Goal: Task Accomplishment & Management: Use online tool/utility

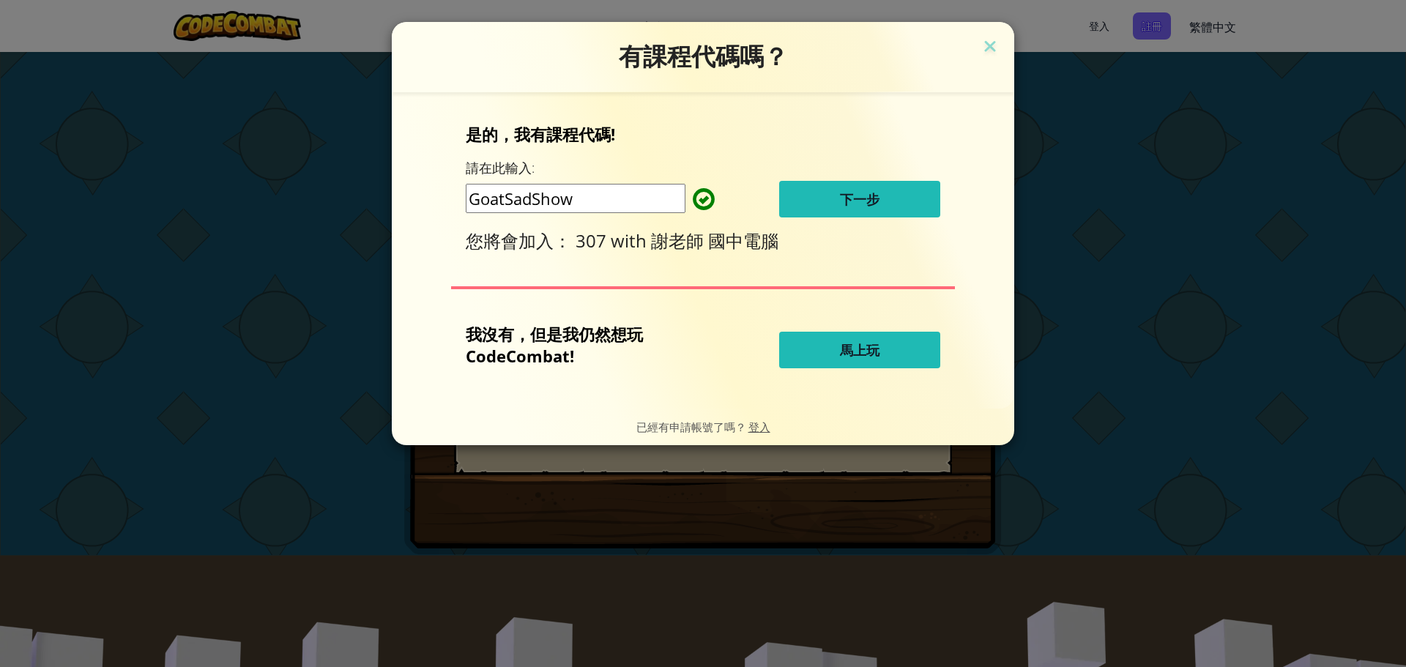
click at [889, 195] on button "下一步" at bounding box center [859, 199] width 161 height 37
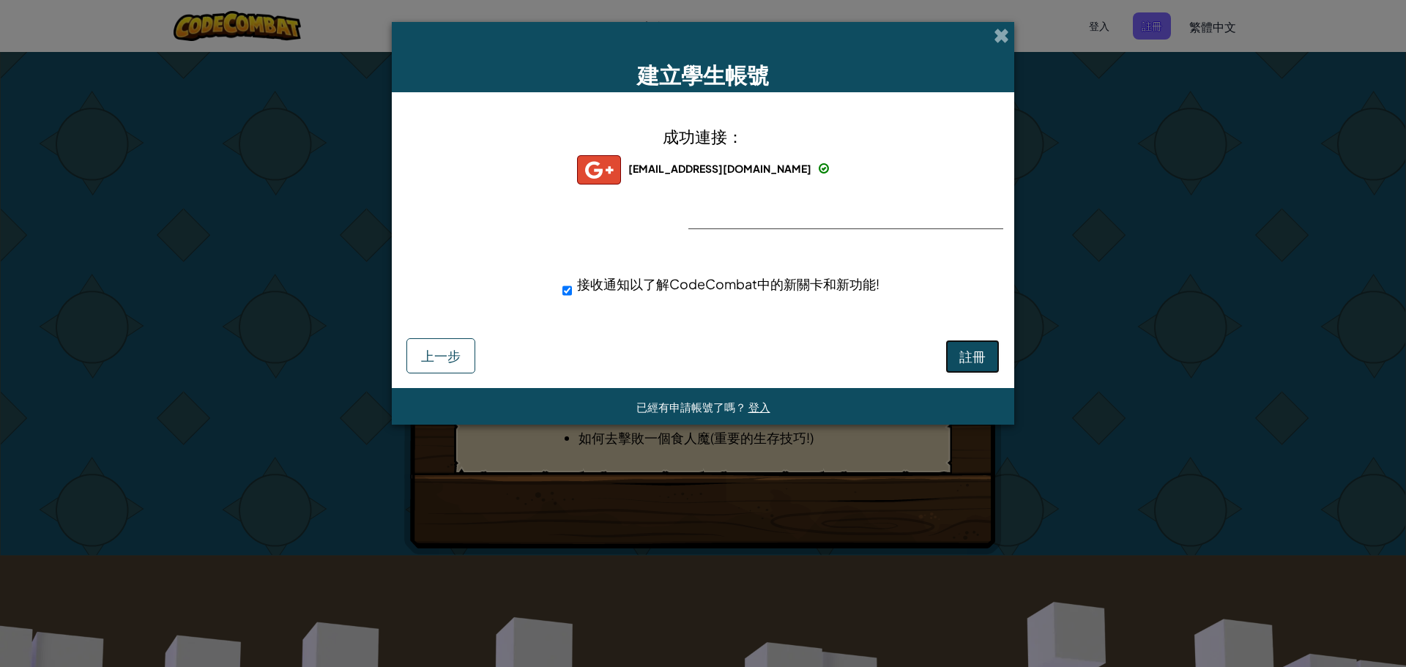
click at [959, 351] on span "註冊" at bounding box center [972, 356] width 26 height 17
click at [958, 351] on button "註冊" at bounding box center [972, 357] width 54 height 34
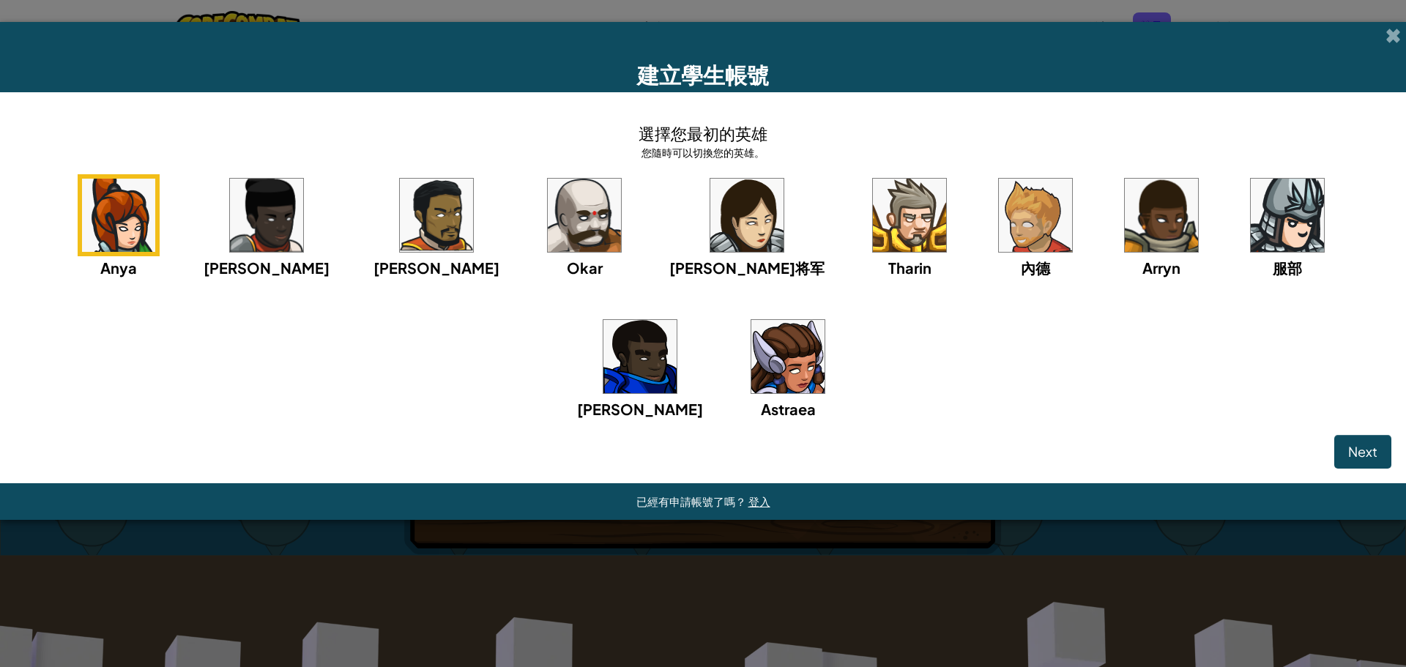
click at [548, 217] on img at bounding box center [584, 215] width 73 height 73
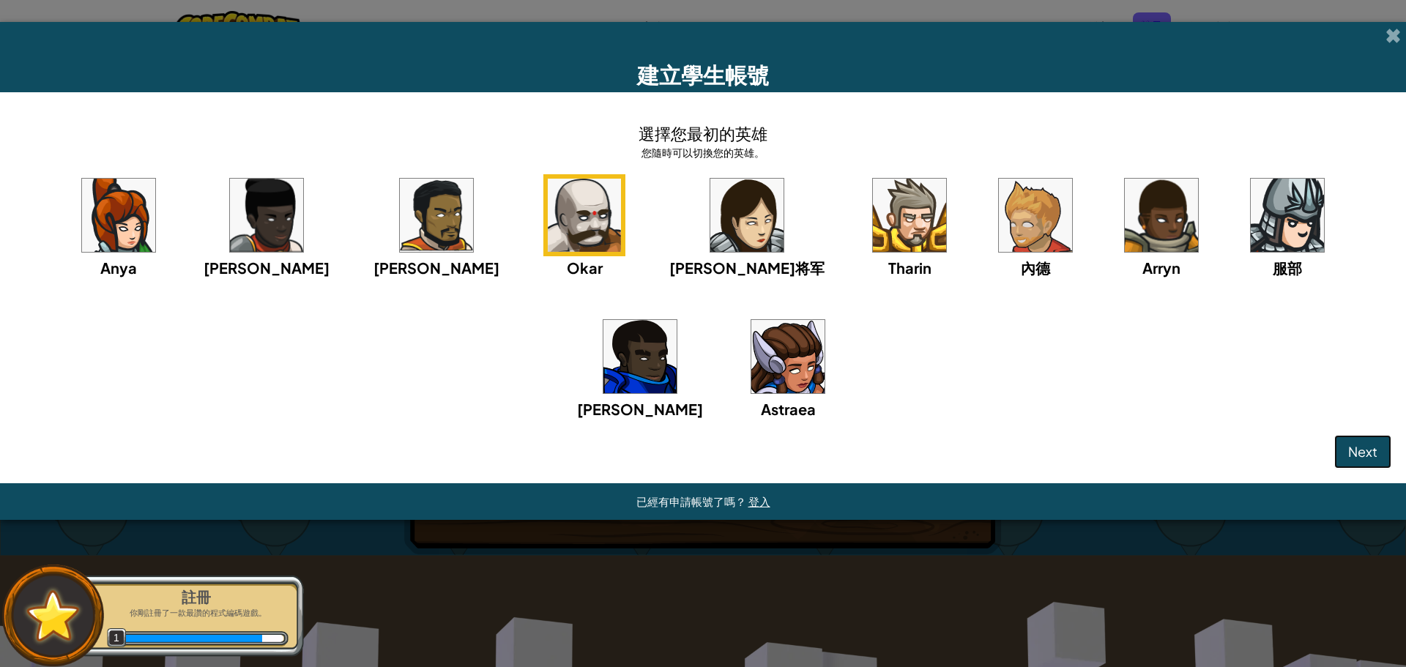
click at [1366, 441] on button "Next" at bounding box center [1362, 452] width 57 height 34
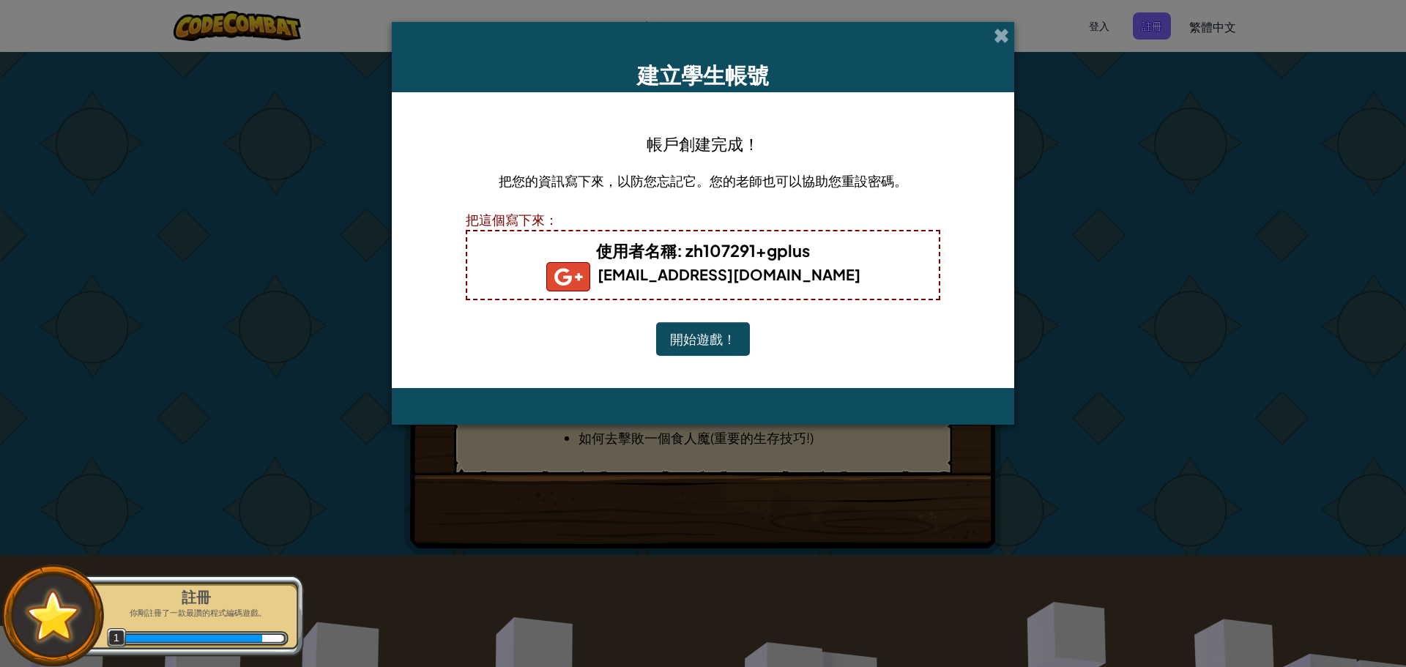
click at [721, 334] on button "開始遊戲！" at bounding box center [703, 339] width 94 height 34
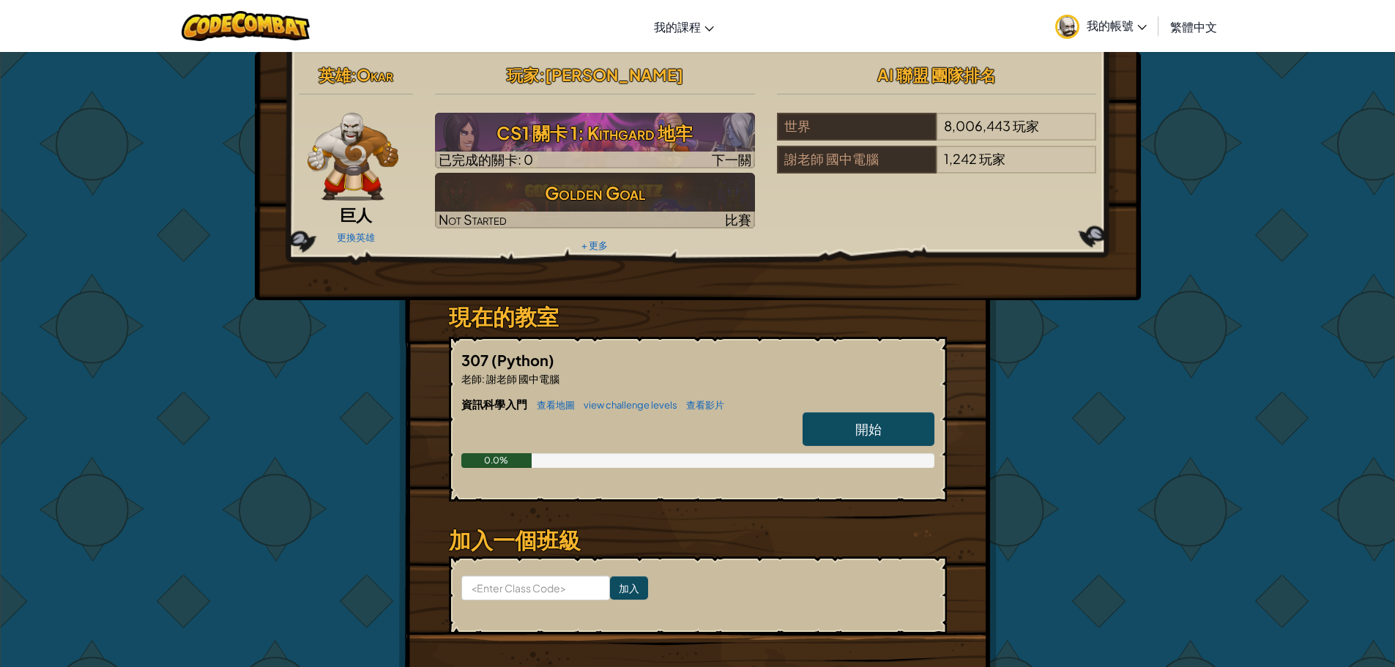
click at [1091, 26] on span "我的帳號" at bounding box center [1117, 25] width 60 height 15
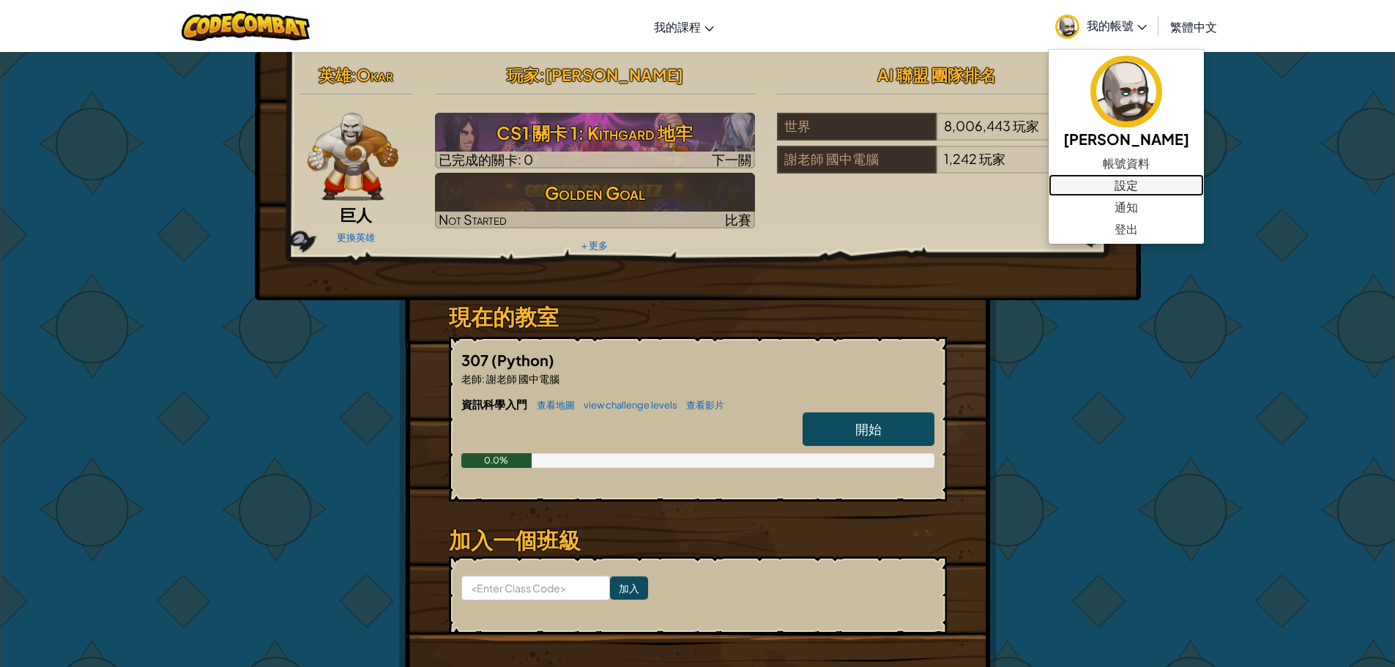
click at [1097, 186] on link "設定" at bounding box center [1126, 185] width 155 height 22
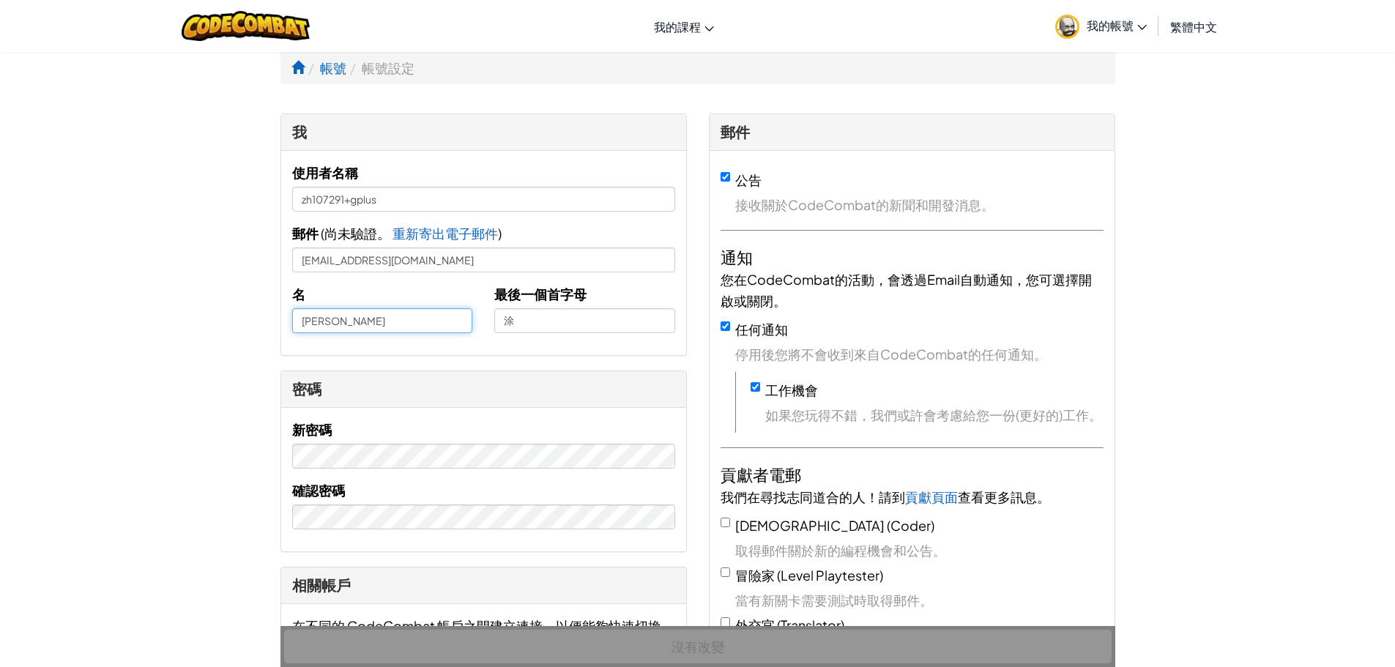
click at [299, 322] on input "[PERSON_NAME]" at bounding box center [382, 320] width 181 height 25
type input "23[PERSON_NAME]"
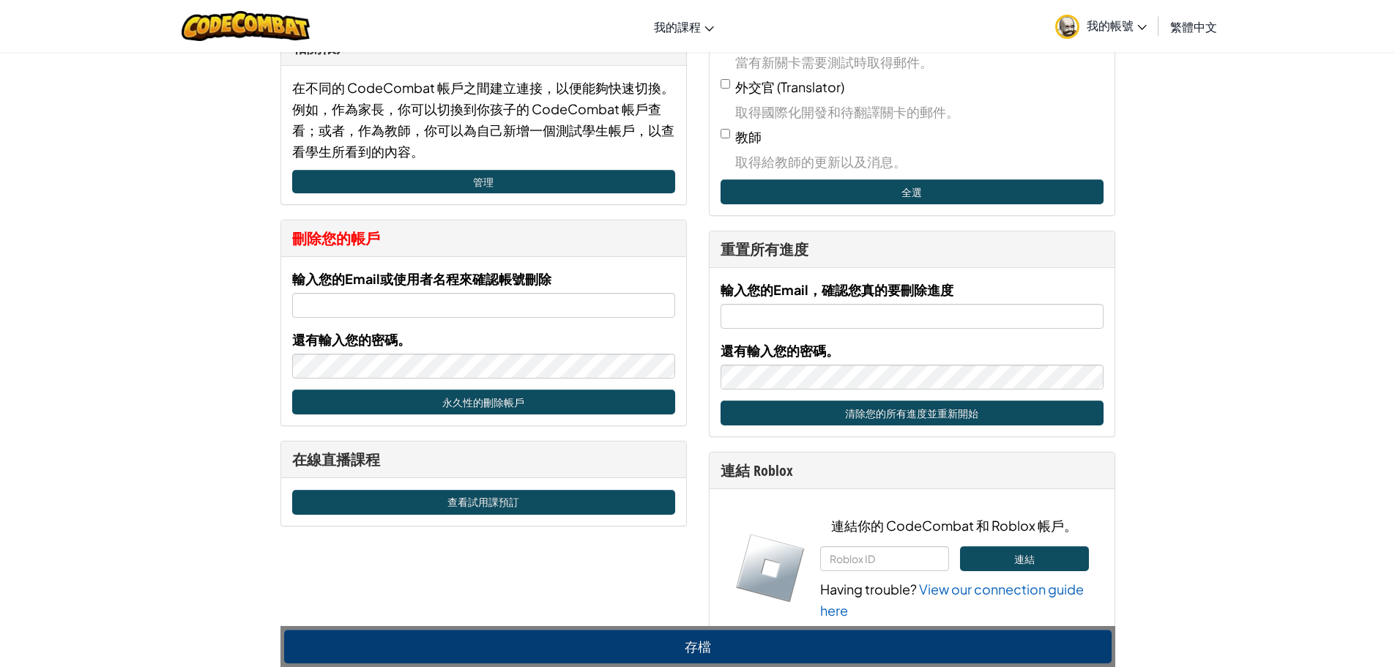
scroll to position [586, 0]
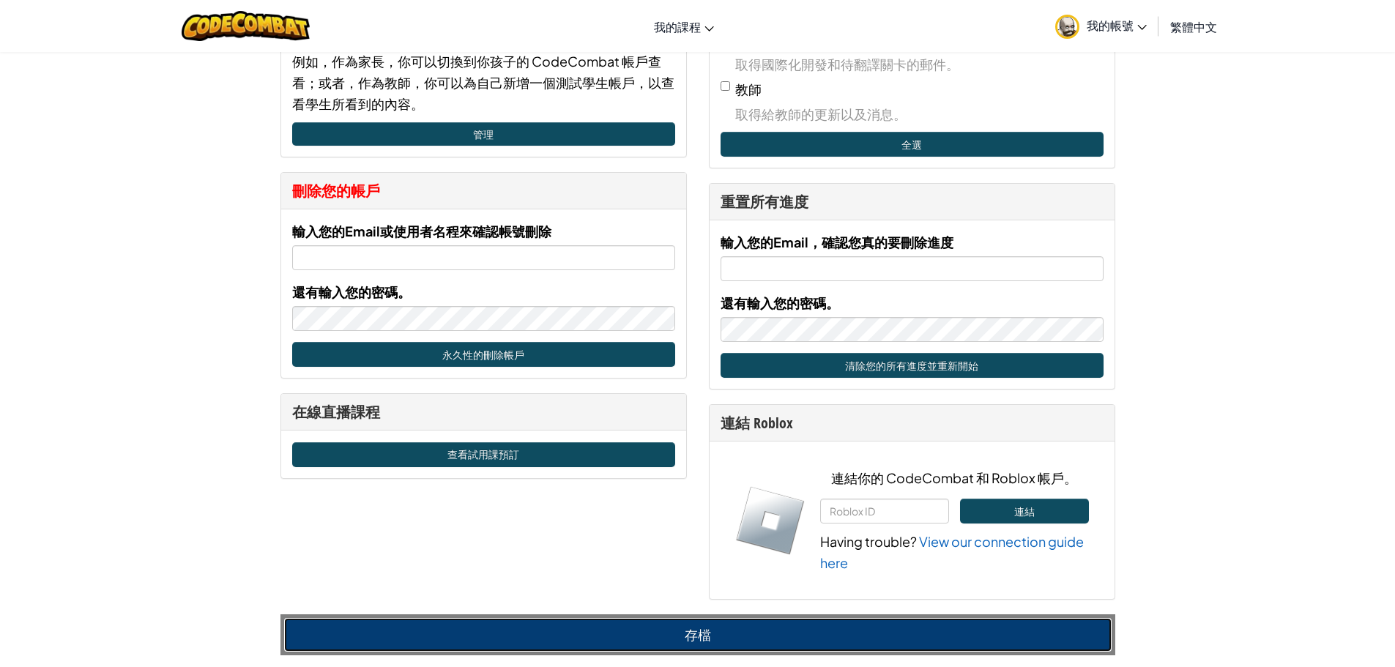
click at [594, 640] on button "存檔" at bounding box center [697, 635] width 827 height 34
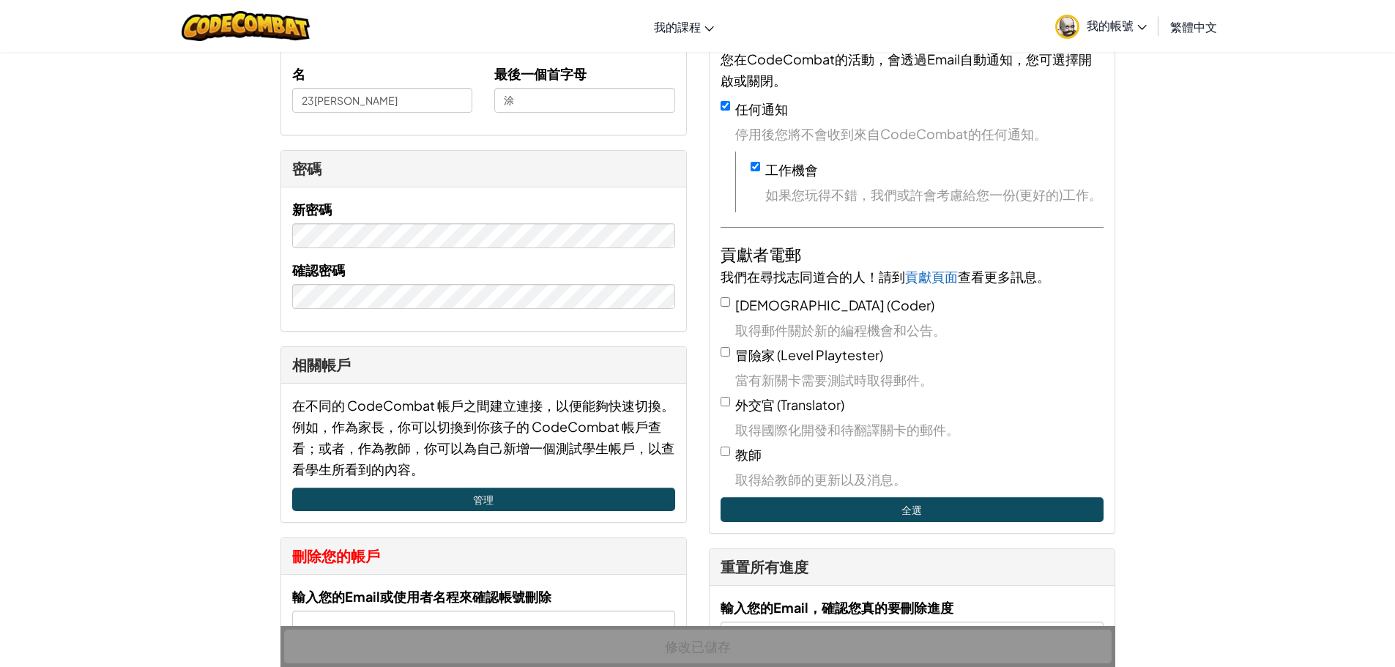
scroll to position [220, 0]
click at [1110, 24] on span "我的帳號" at bounding box center [1117, 25] width 60 height 15
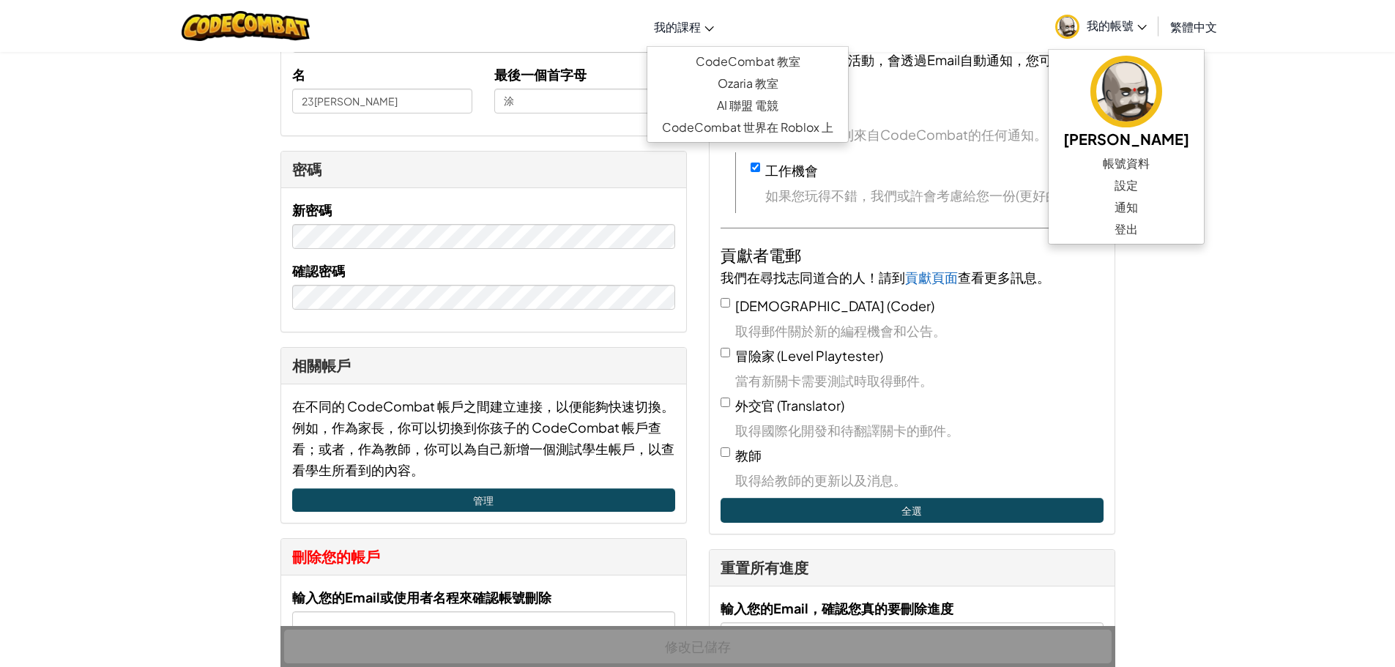
click at [677, 34] on span "我的課程" at bounding box center [677, 26] width 47 height 15
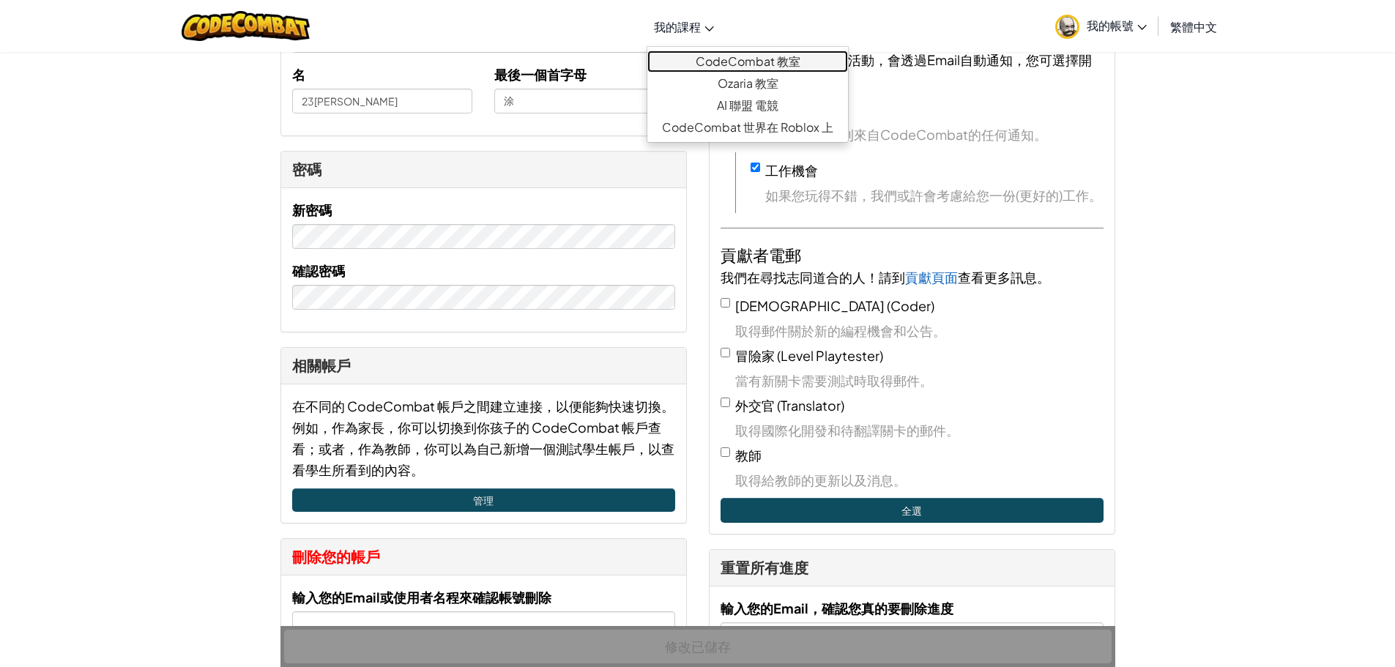
click at [727, 59] on link "CodeCombat 教室" at bounding box center [747, 62] width 201 height 22
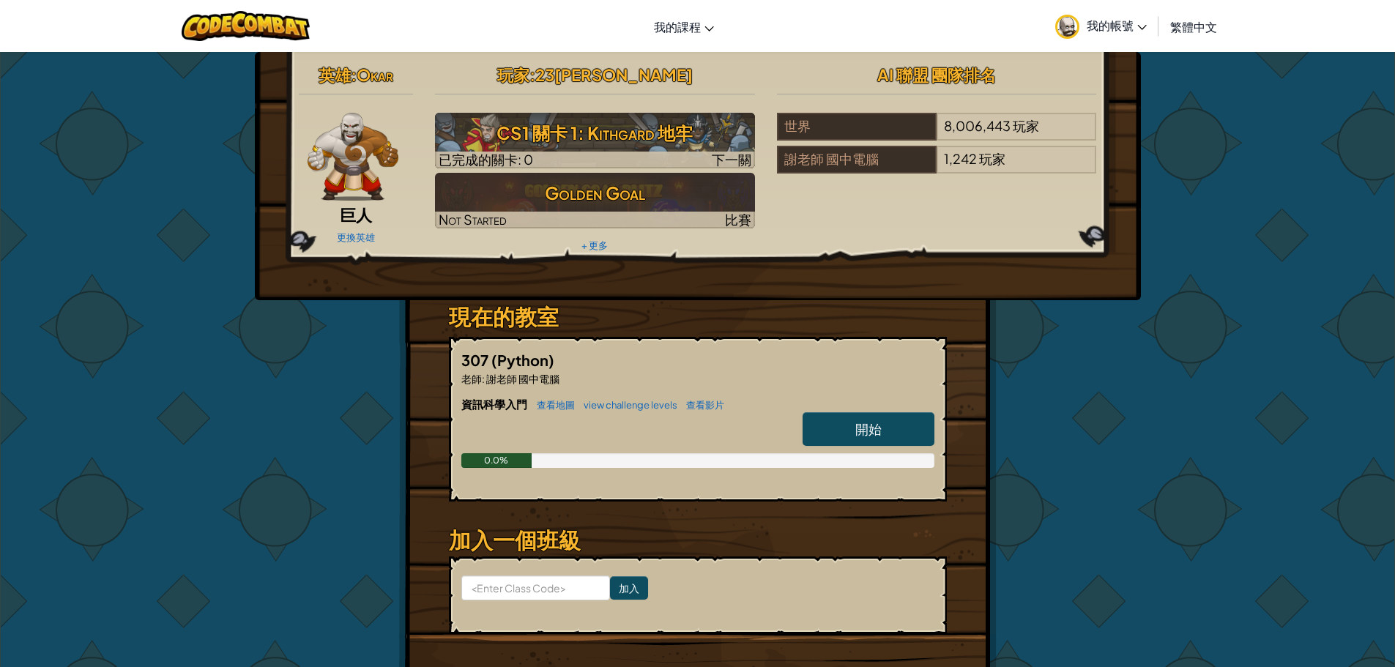
click at [879, 434] on span "開始" at bounding box center [868, 428] width 26 height 17
select select "zh-HANT"
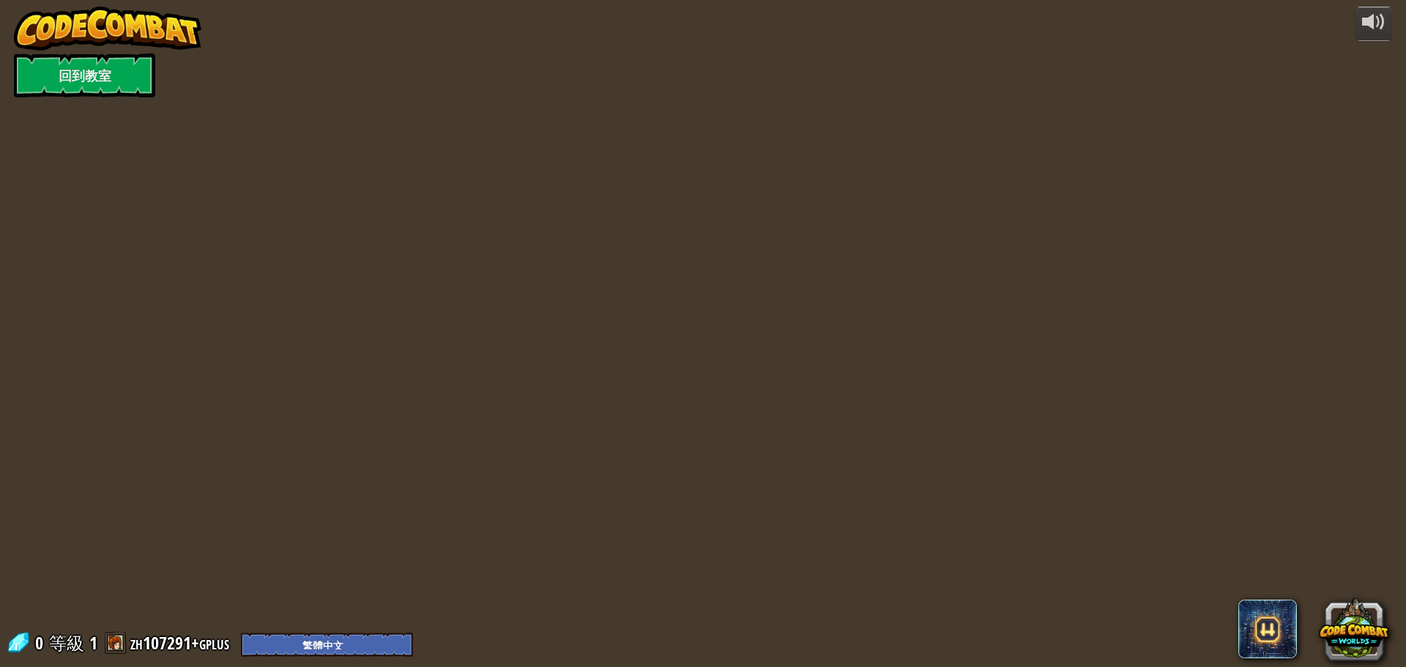
select select "zh-HANT"
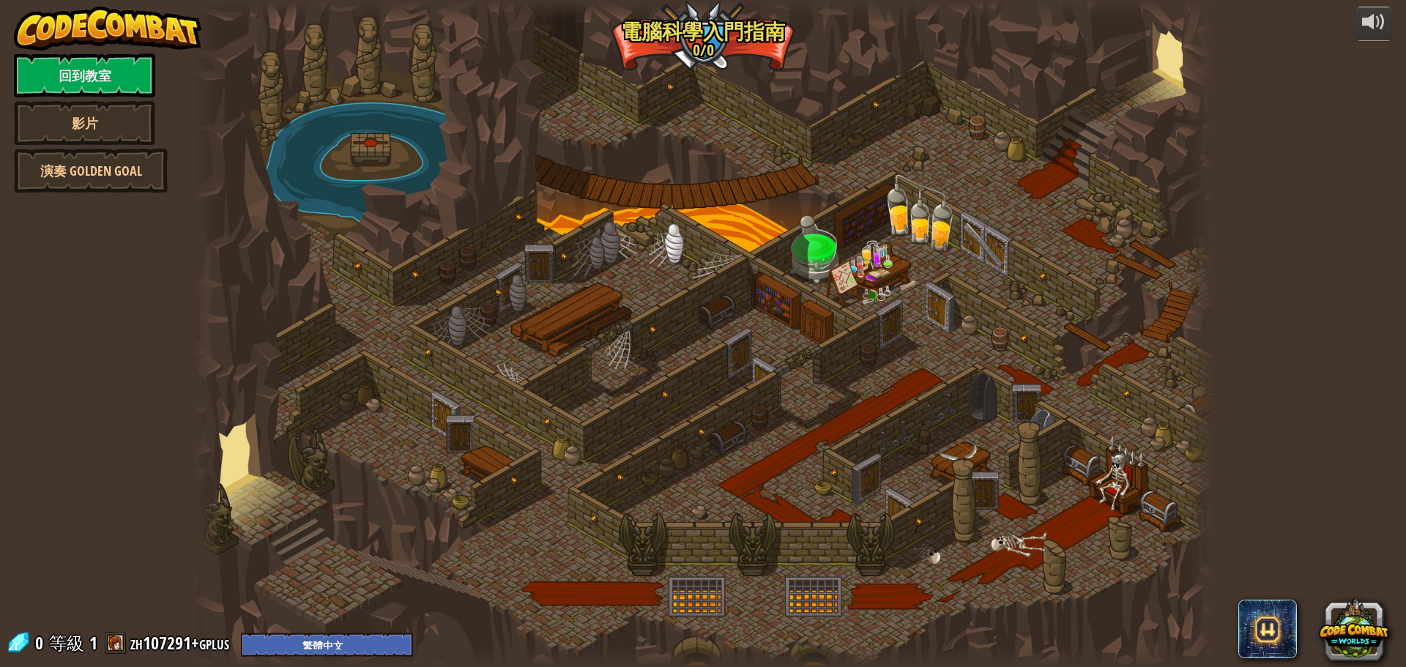
select select "zh-HANT"
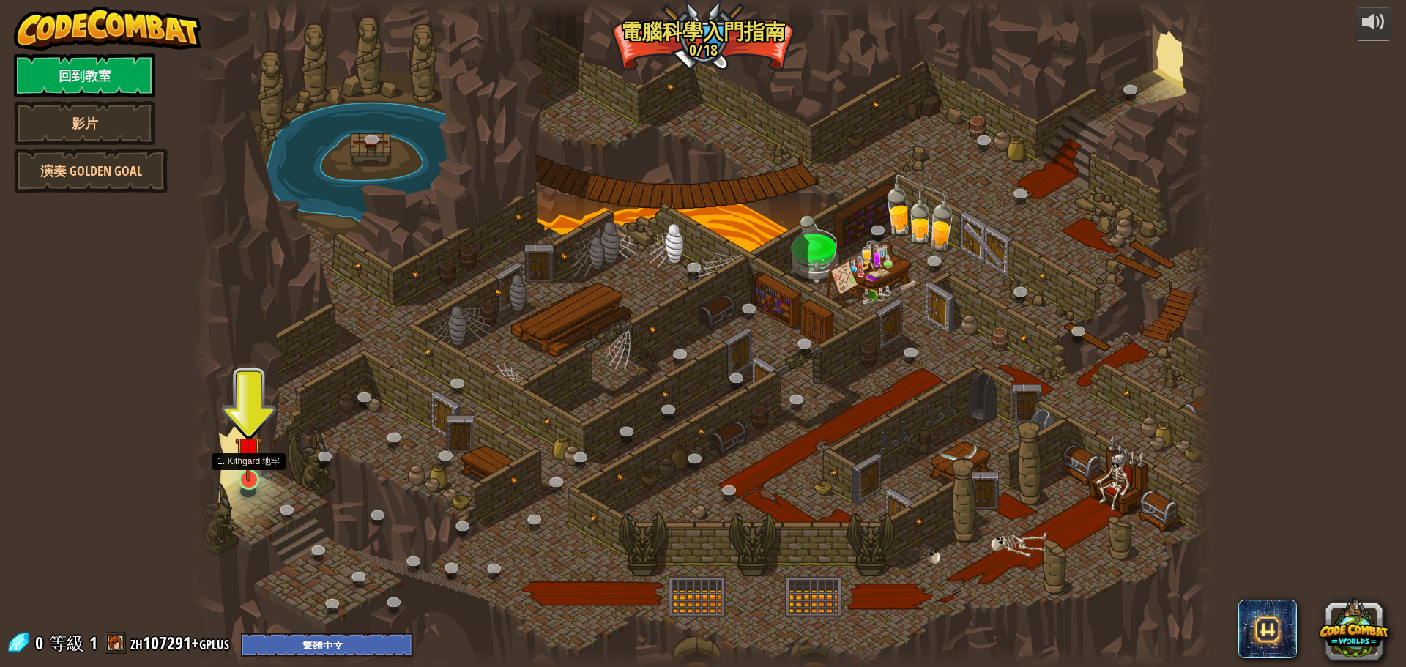
click at [243, 481] on img at bounding box center [248, 450] width 27 height 62
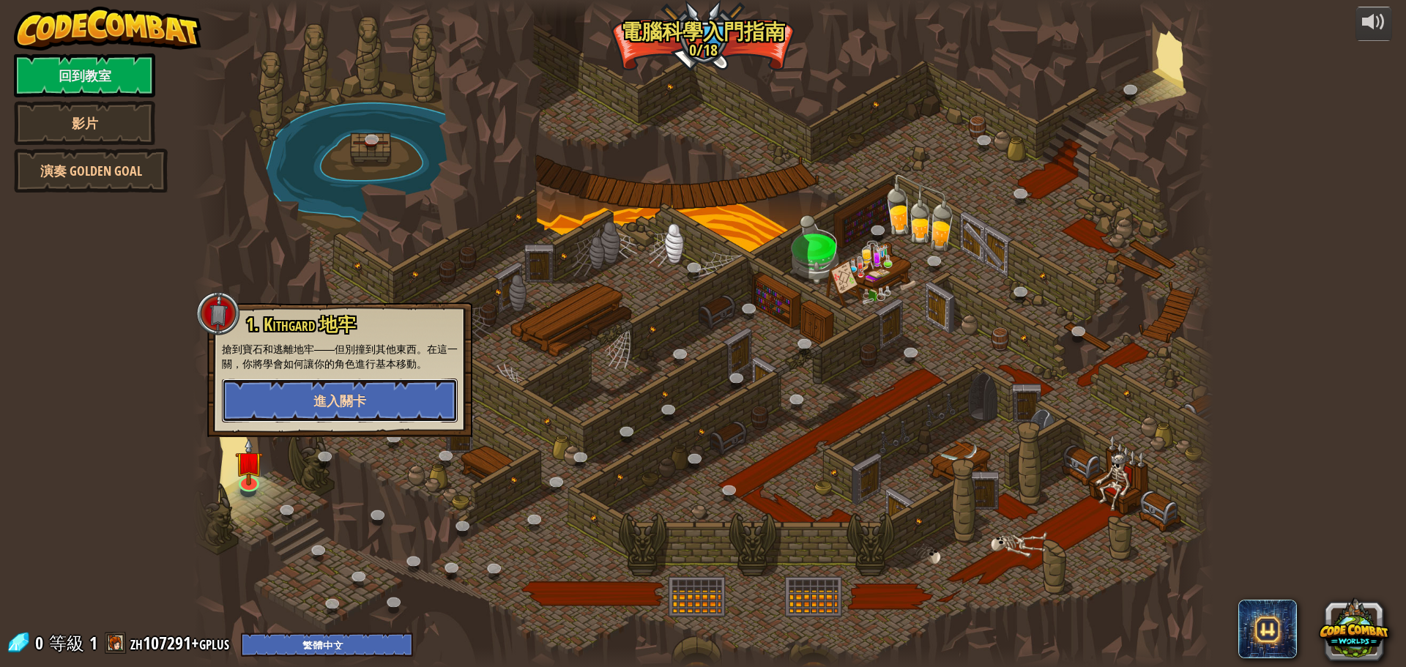
click at [355, 387] on button "進入關卡" at bounding box center [340, 401] width 236 height 44
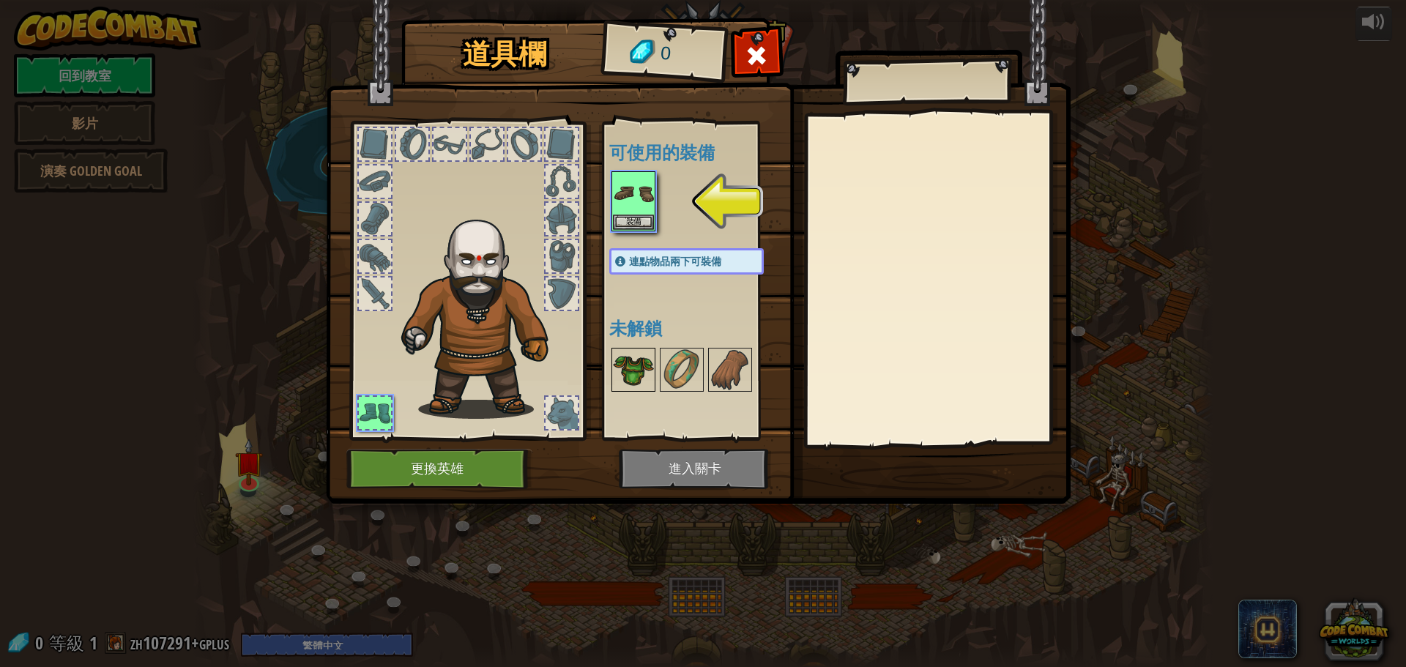
click at [639, 374] on img at bounding box center [633, 369] width 41 height 41
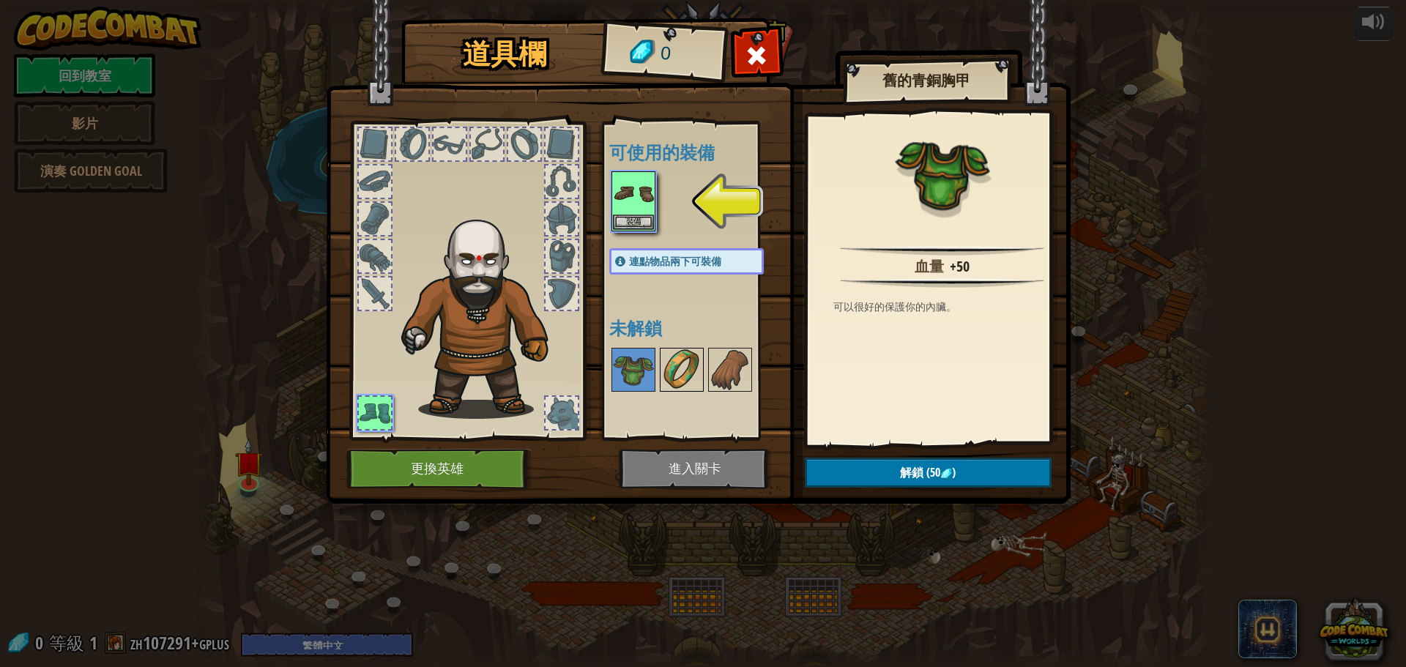
click at [675, 379] on img at bounding box center [681, 369] width 41 height 41
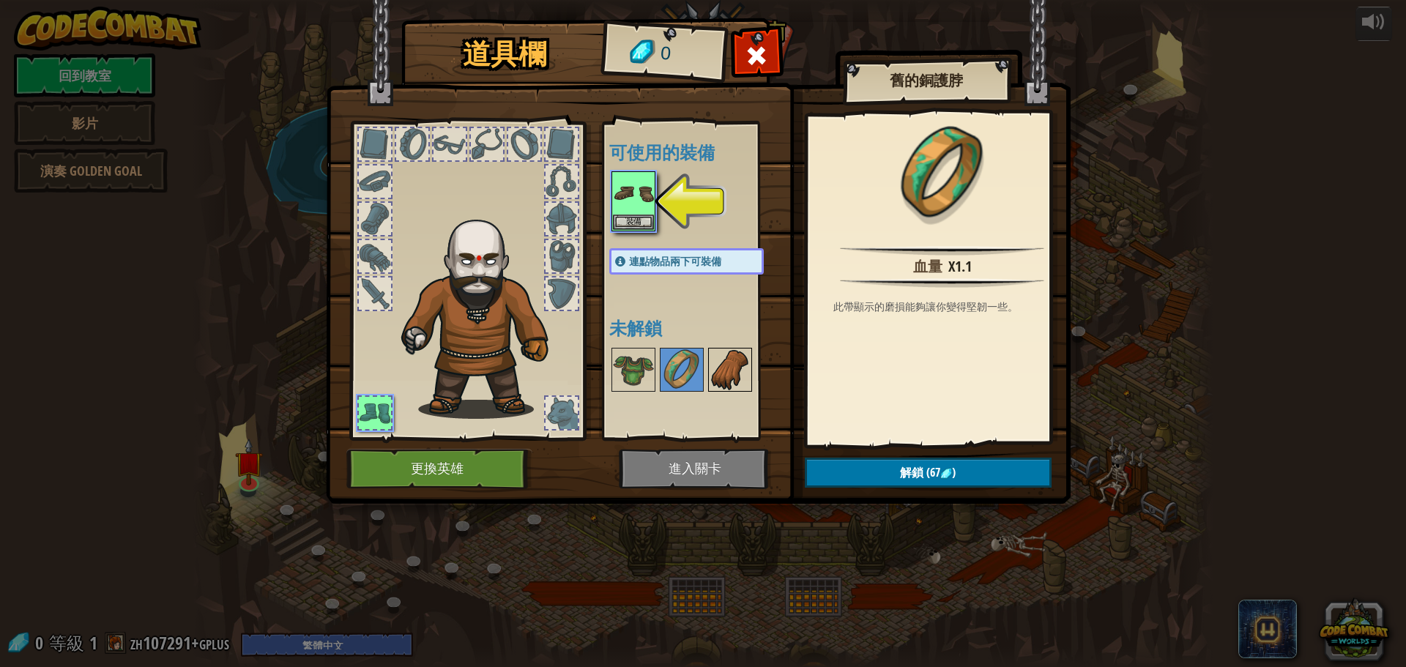
click at [725, 376] on img at bounding box center [730, 369] width 41 height 41
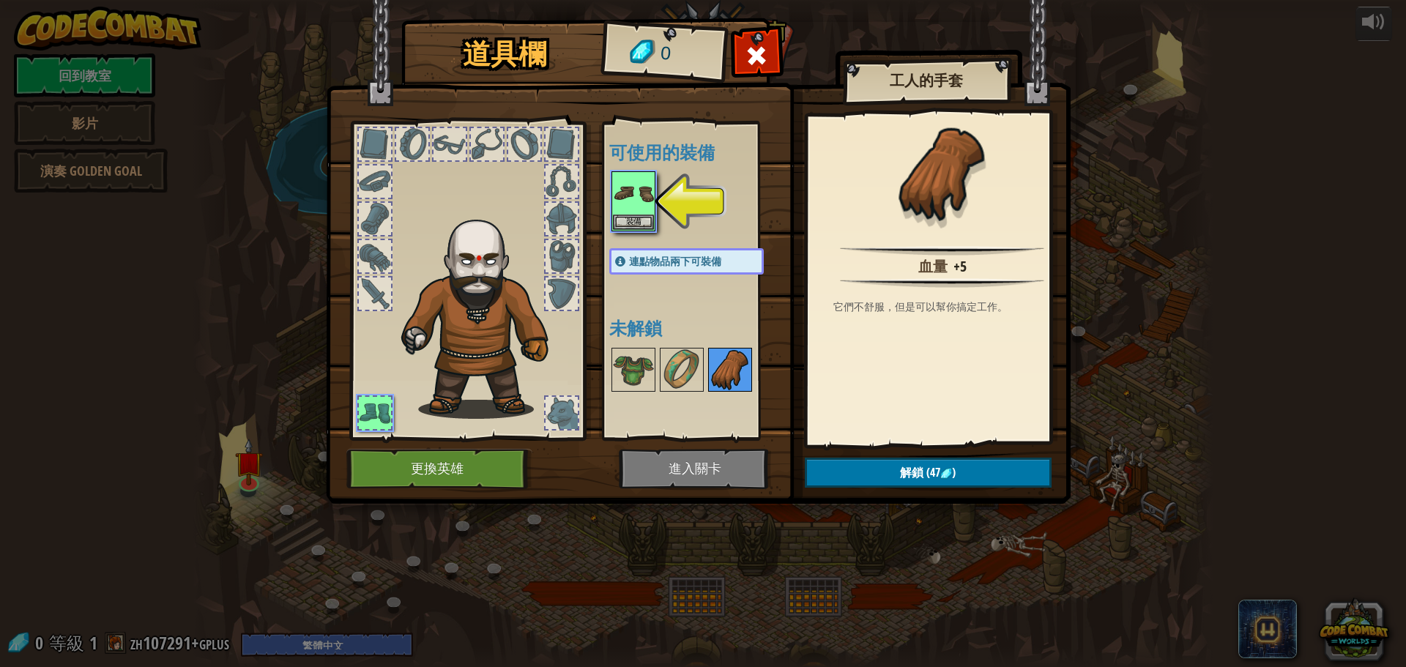
click at [725, 367] on img at bounding box center [730, 369] width 41 height 41
drag, startPoint x: 686, startPoint y: 369, endPoint x: 663, endPoint y: 369, distance: 22.7
click at [685, 369] on img at bounding box center [681, 369] width 41 height 41
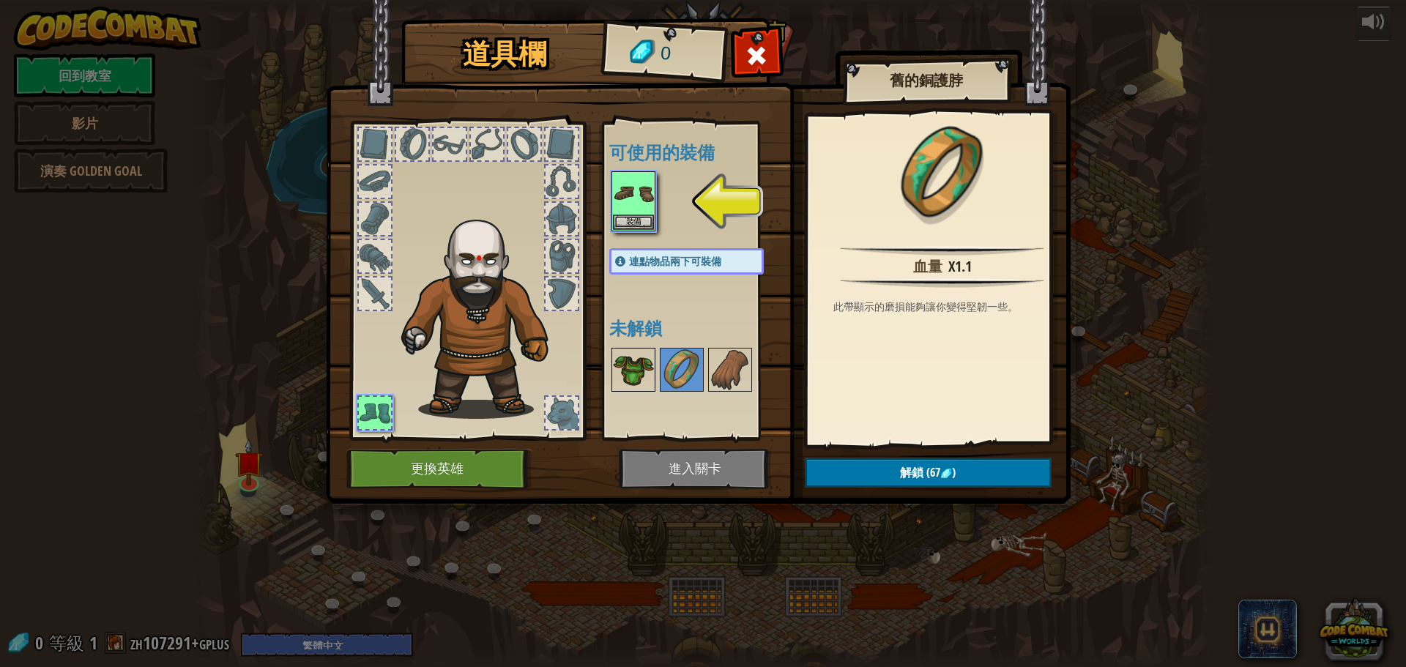
click at [630, 368] on img at bounding box center [633, 369] width 41 height 41
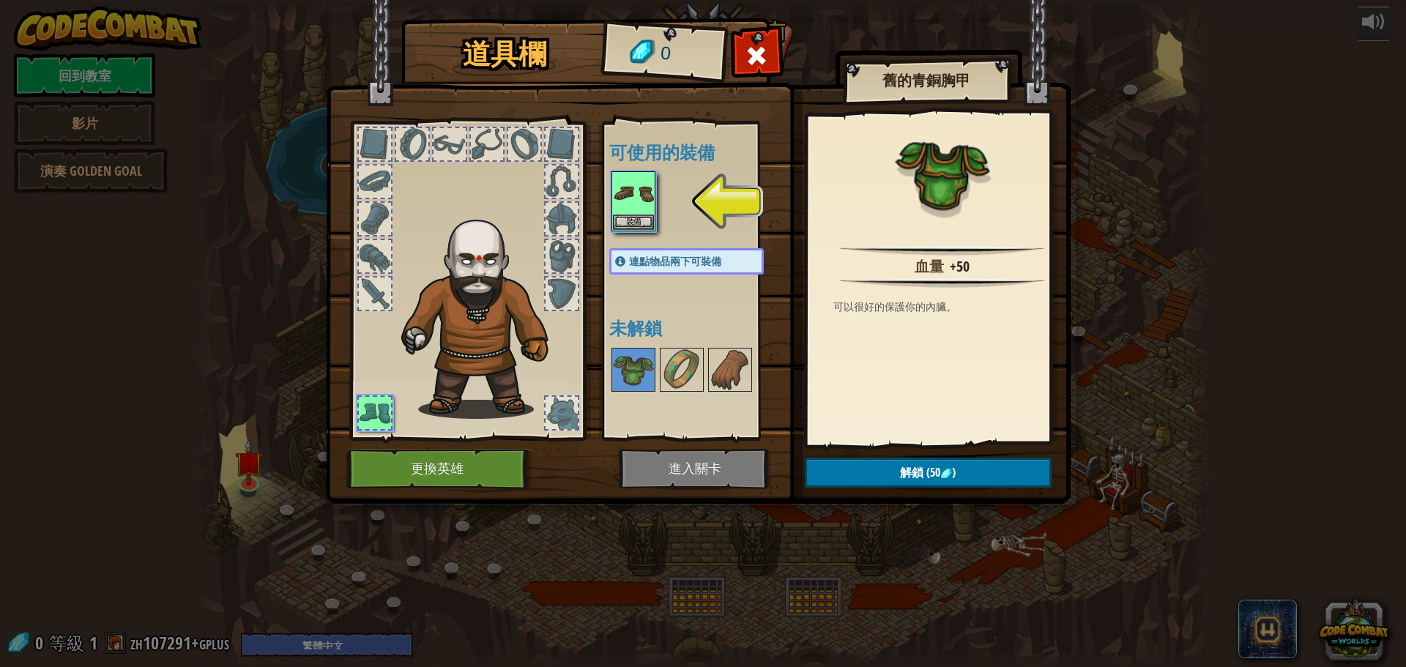
click at [745, 49] on span at bounding box center [756, 55] width 23 height 23
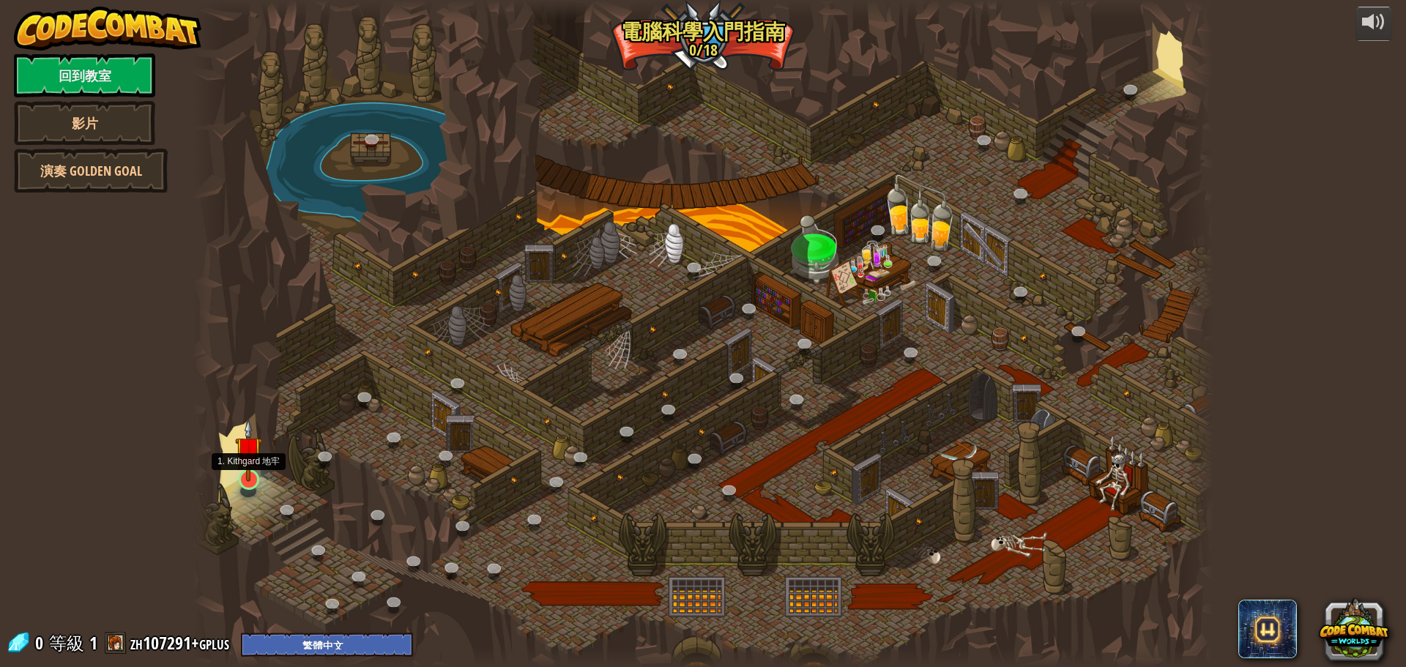
click at [249, 472] on img at bounding box center [248, 450] width 27 height 62
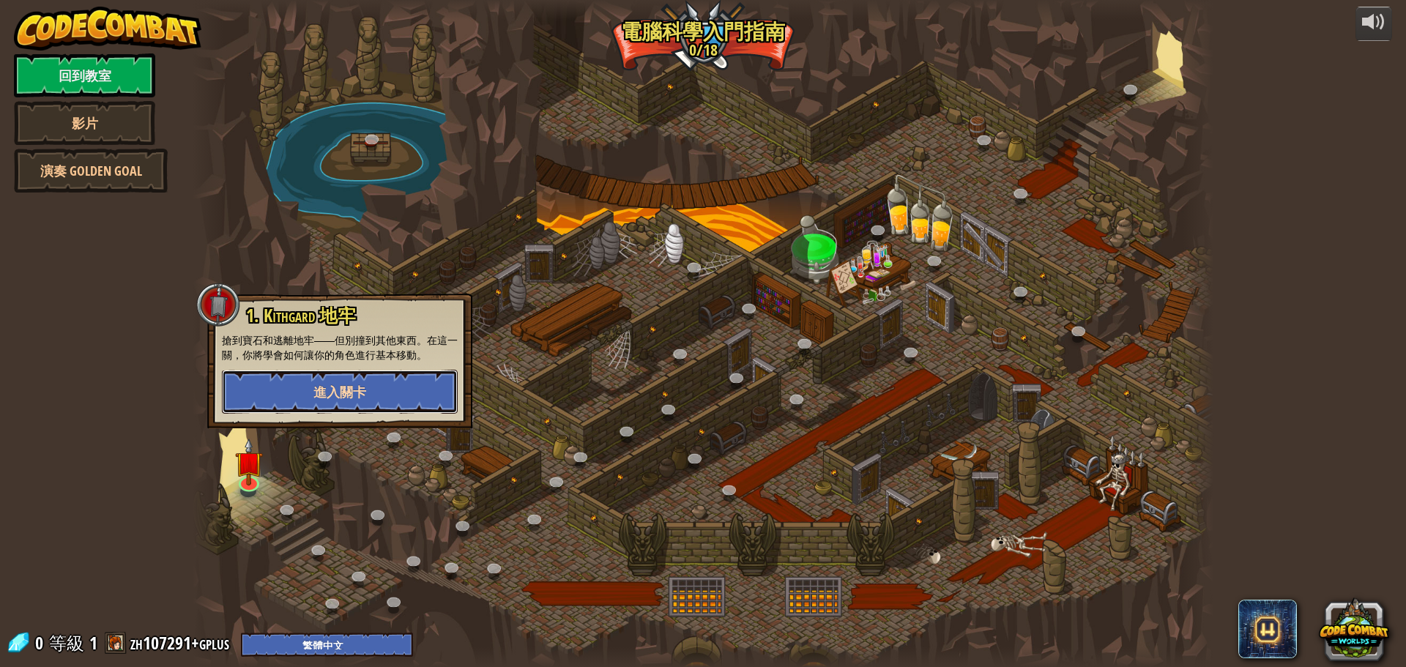
click at [287, 389] on button "進入關卡" at bounding box center [340, 392] width 236 height 44
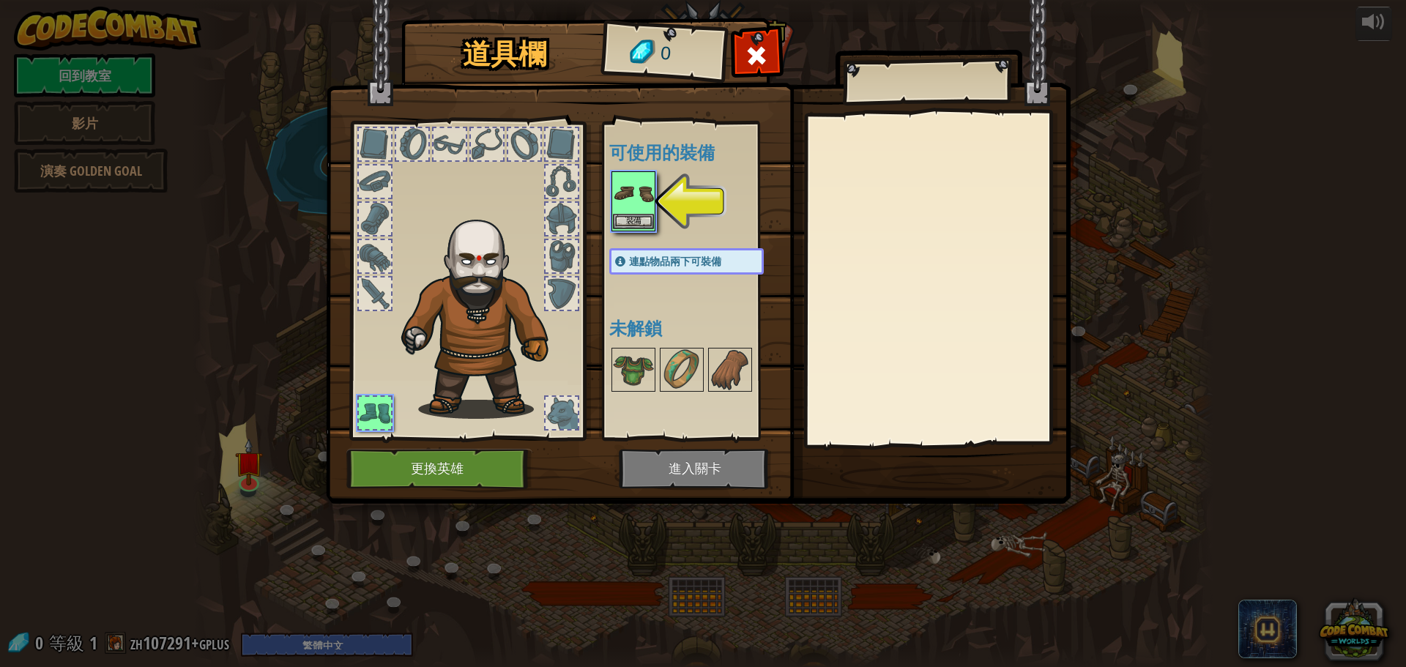
click at [641, 200] on img at bounding box center [633, 193] width 41 height 41
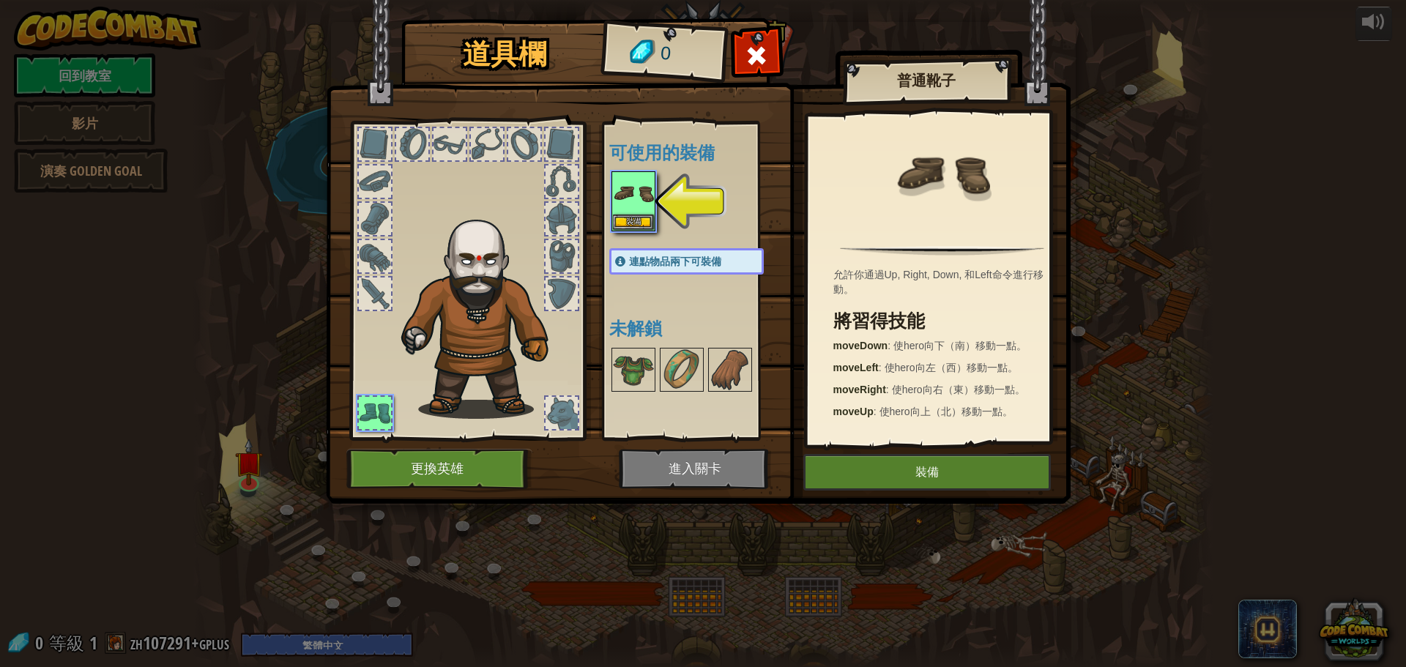
click at [975, 553] on div "道具欄 0 可使用的裝備 裝備 連點物品兩下可裝備 未解鎖 普通靴子 允許你通過Up, Right, Down, 和Left命令進行移動。 將習得技能 mov…" at bounding box center [703, 333] width 1406 height 667
click at [917, 472] on button "裝備" at bounding box center [926, 472] width 247 height 37
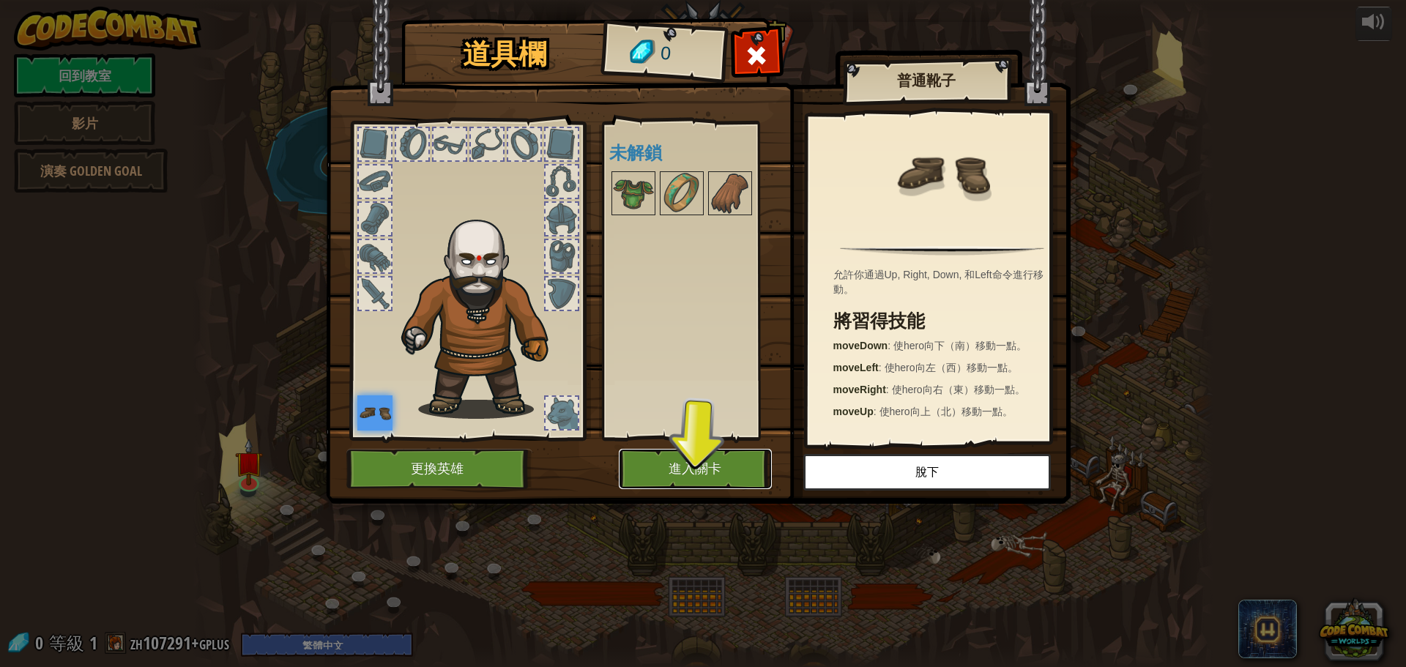
click at [735, 466] on button "進入關卡" at bounding box center [695, 469] width 153 height 40
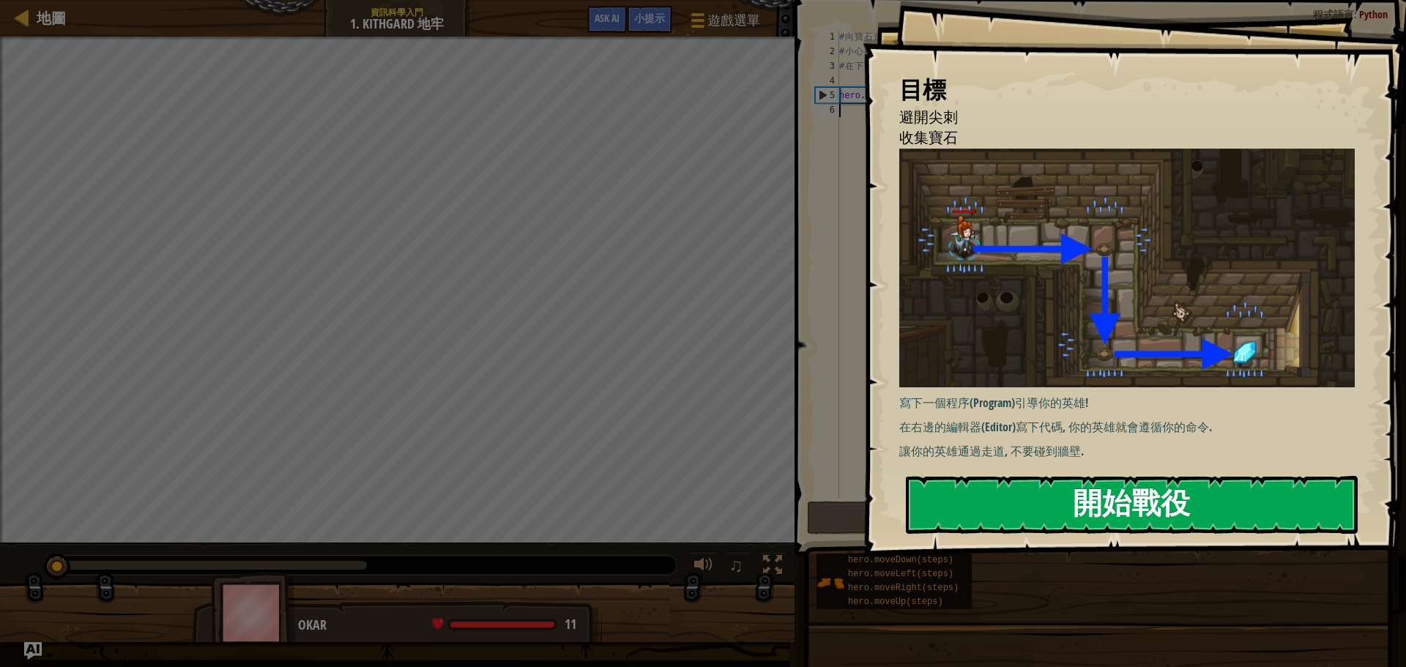
click at [1098, 509] on button "開始戰役" at bounding box center [1132, 505] width 452 height 58
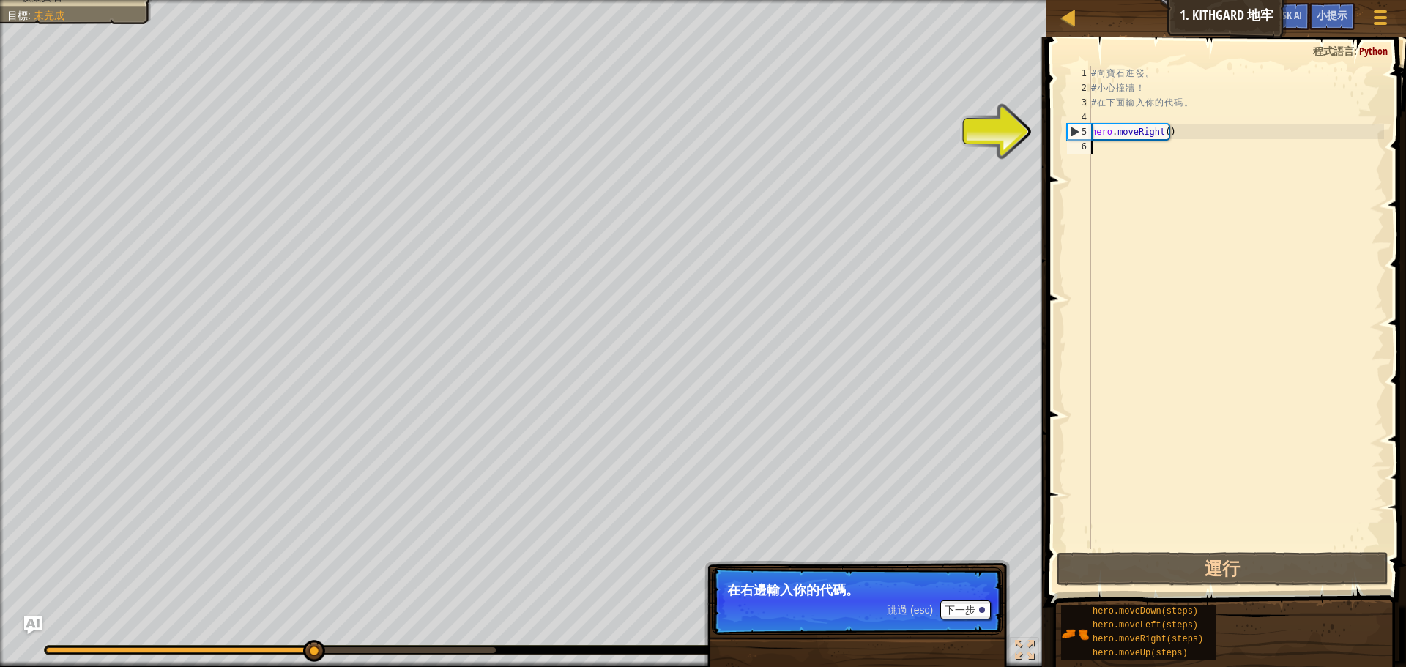
click at [1105, 149] on div "# 向 寶 石 進 發 。 # 小 心 撞 牆 ！ # 在 下 面 輸 入 你 的 代 碼 。 hero . moveRight ( )" at bounding box center [1236, 322] width 296 height 513
drag, startPoint x: 1204, startPoint y: 136, endPoint x: 1183, endPoint y: 138, distance: 21.3
click at [1199, 138] on div "# 向 寶 石 進 發 。 # 小 心 撞 牆 ！ # 在 下 面 輸 入 你 的 代 碼 。 hero . moveRight ( )" at bounding box center [1236, 322] width 296 height 513
type textarea "hero.moveRight()"
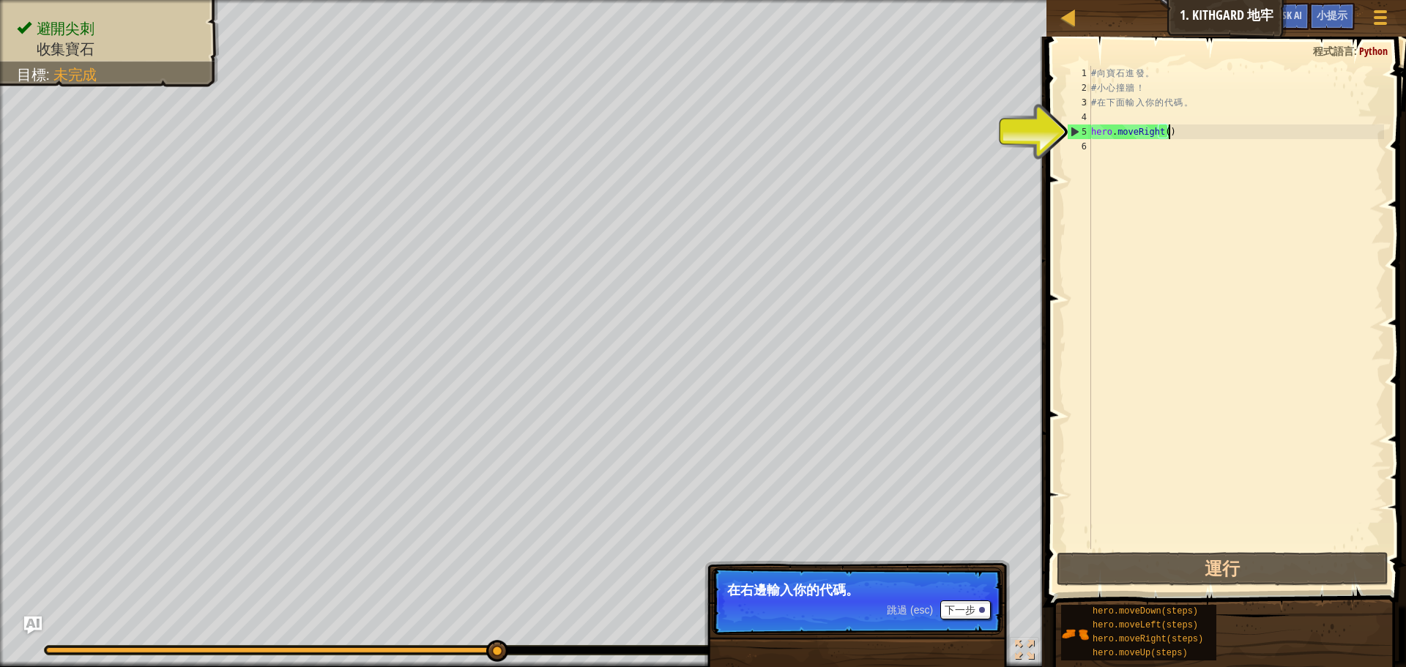
click at [1106, 144] on div "# 向 寶 石 進 發 。 # 小 心 撞 牆 ！ # 在 下 面 輸 入 你 的 代 碼 。 hero . moveRight ( )" at bounding box center [1236, 322] width 296 height 513
type textarea "h"
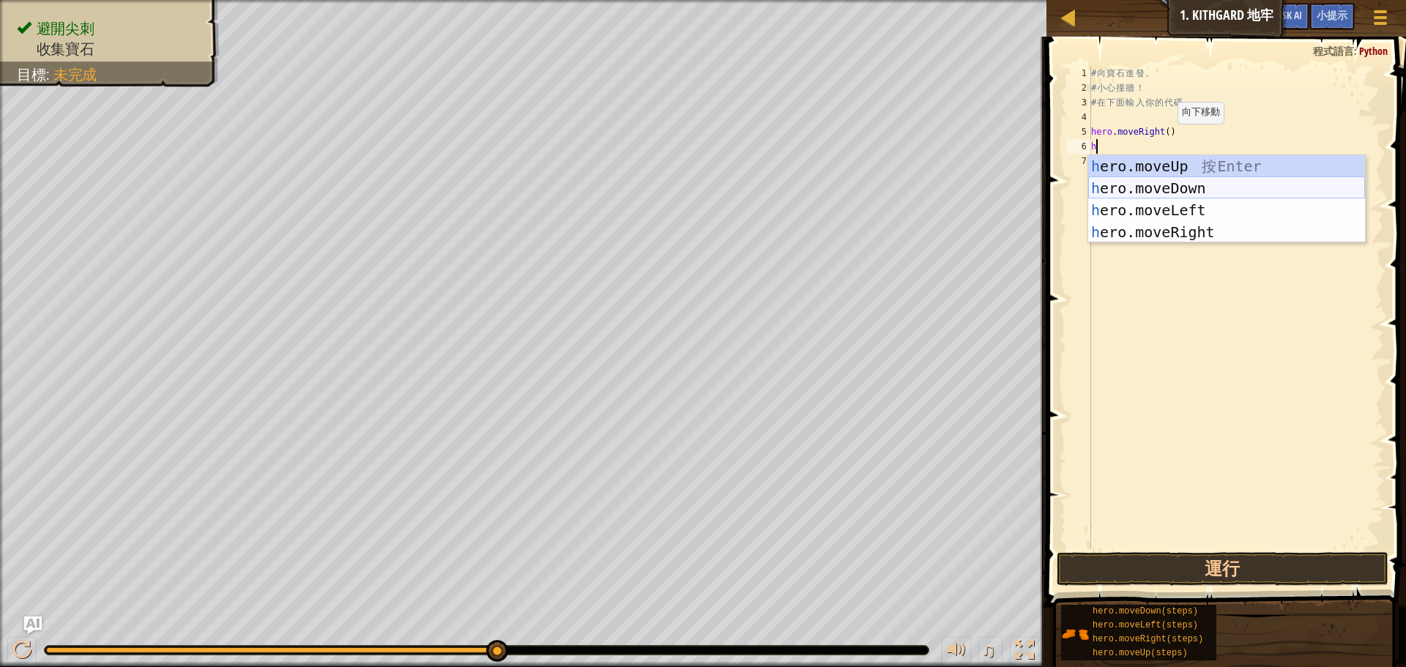
click at [1208, 181] on div "h ero.moveUp 按 Enter h ero.moveDown 按 Enter h ero.moveLeft 按 Enter h ero.moveRi…" at bounding box center [1226, 221] width 277 height 132
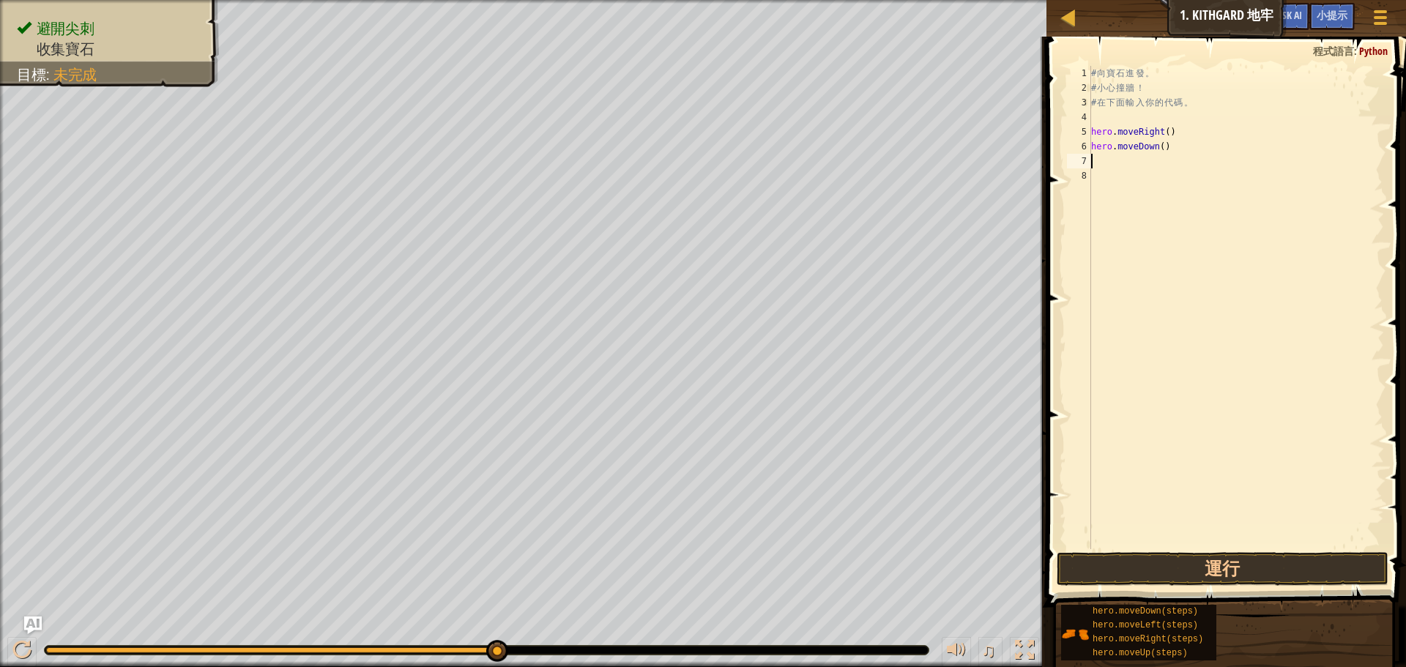
type textarea "h"
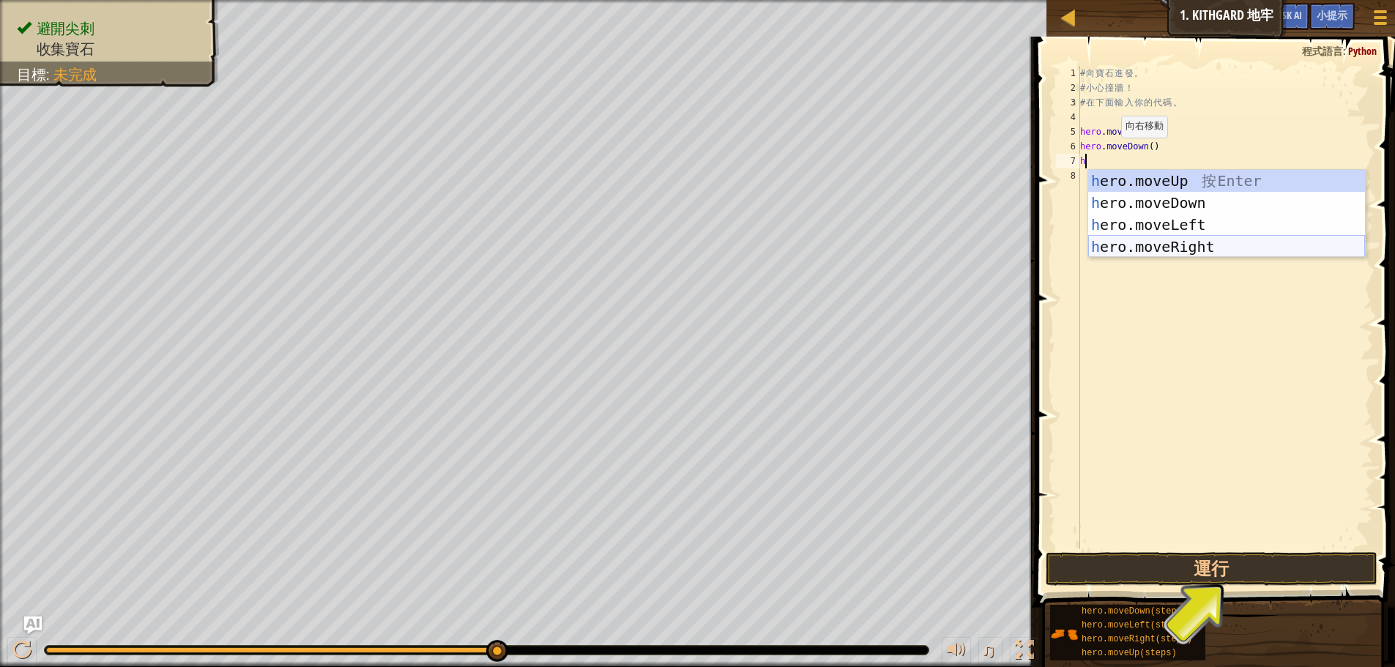
click at [1175, 245] on div "h ero.moveUp 按 Enter h ero.moveDown 按 Enter h ero.moveLeft 按 Enter h ero.moveRi…" at bounding box center [1226, 236] width 277 height 132
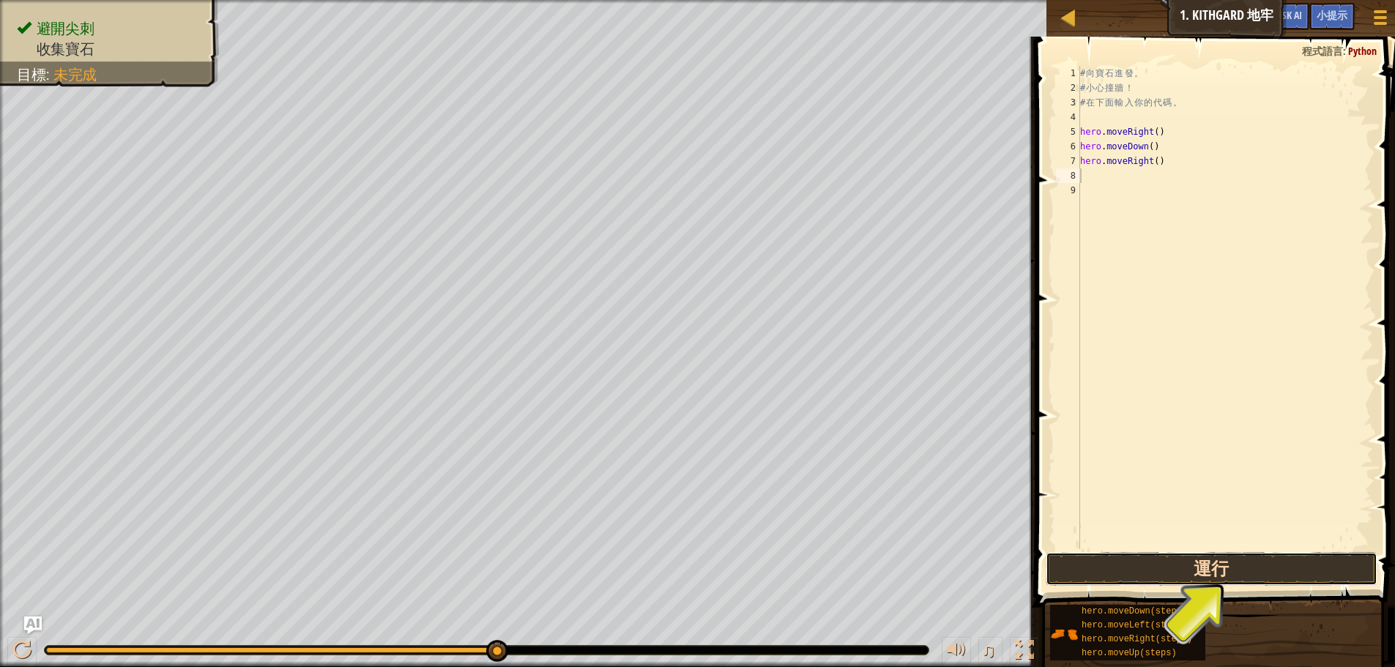
click at [1082, 561] on button "運行" at bounding box center [1212, 569] width 332 height 34
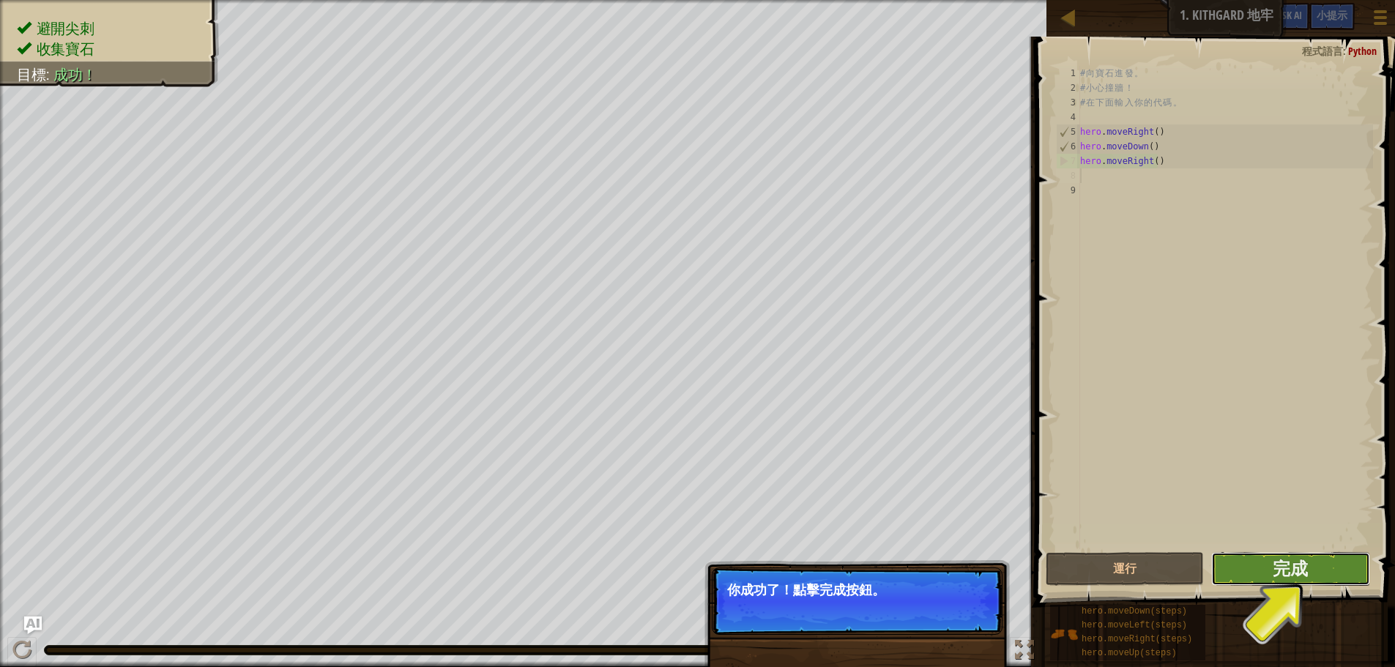
click at [1321, 559] on button "完成" at bounding box center [1290, 569] width 158 height 34
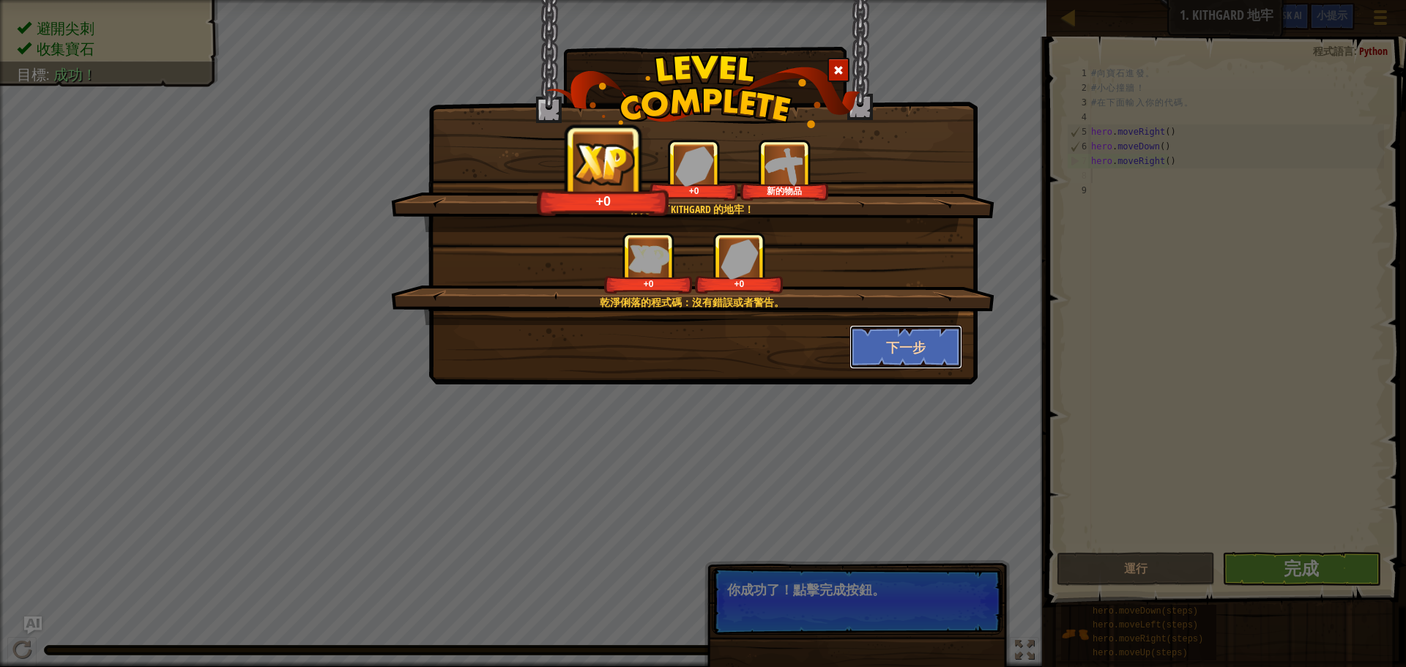
click at [909, 346] on button "下一步" at bounding box center [905, 347] width 113 height 44
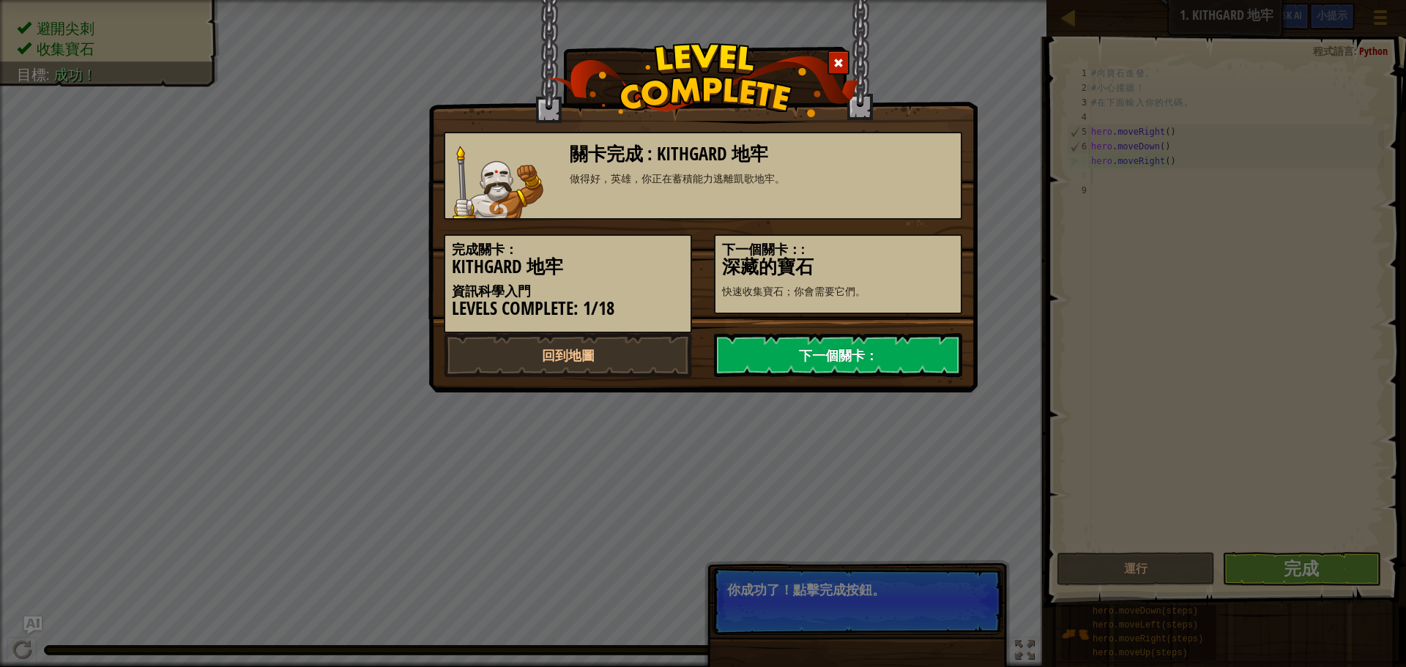
click at [892, 351] on link "下一個關卡：" at bounding box center [838, 355] width 248 height 44
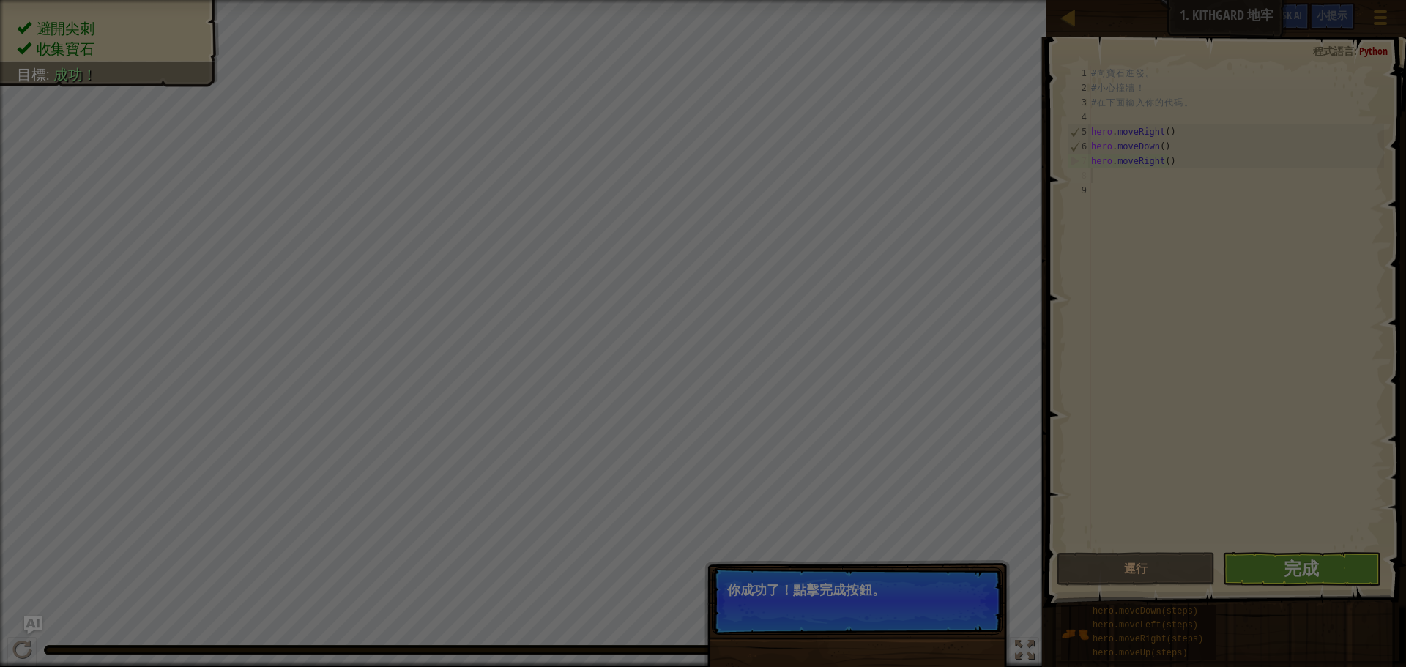
click at [883, 1] on body "地圖 資訊科學入門 1. Kithgard 地牢 遊戲選單 完成 小提示 Ask AI 1 ההההההההההההההההההההההההההההההההה…" at bounding box center [703, 0] width 1406 height 1
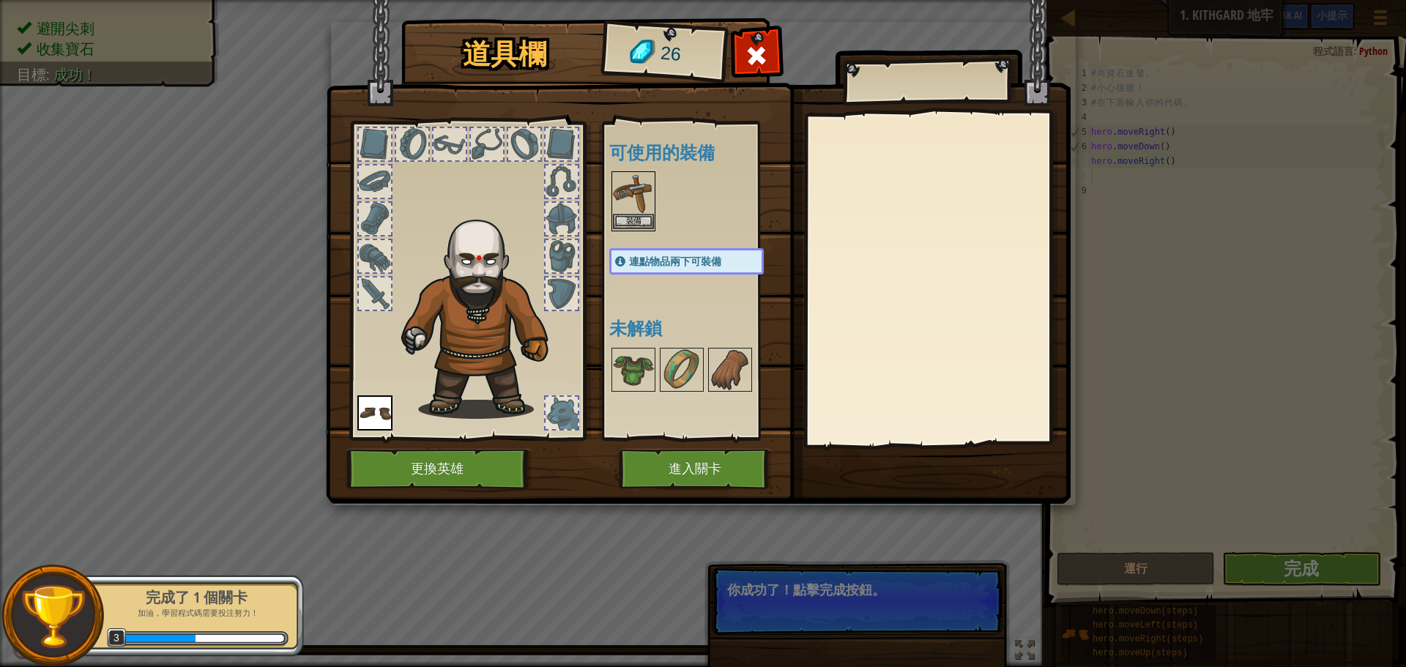
click at [652, 212] on img at bounding box center [633, 193] width 41 height 41
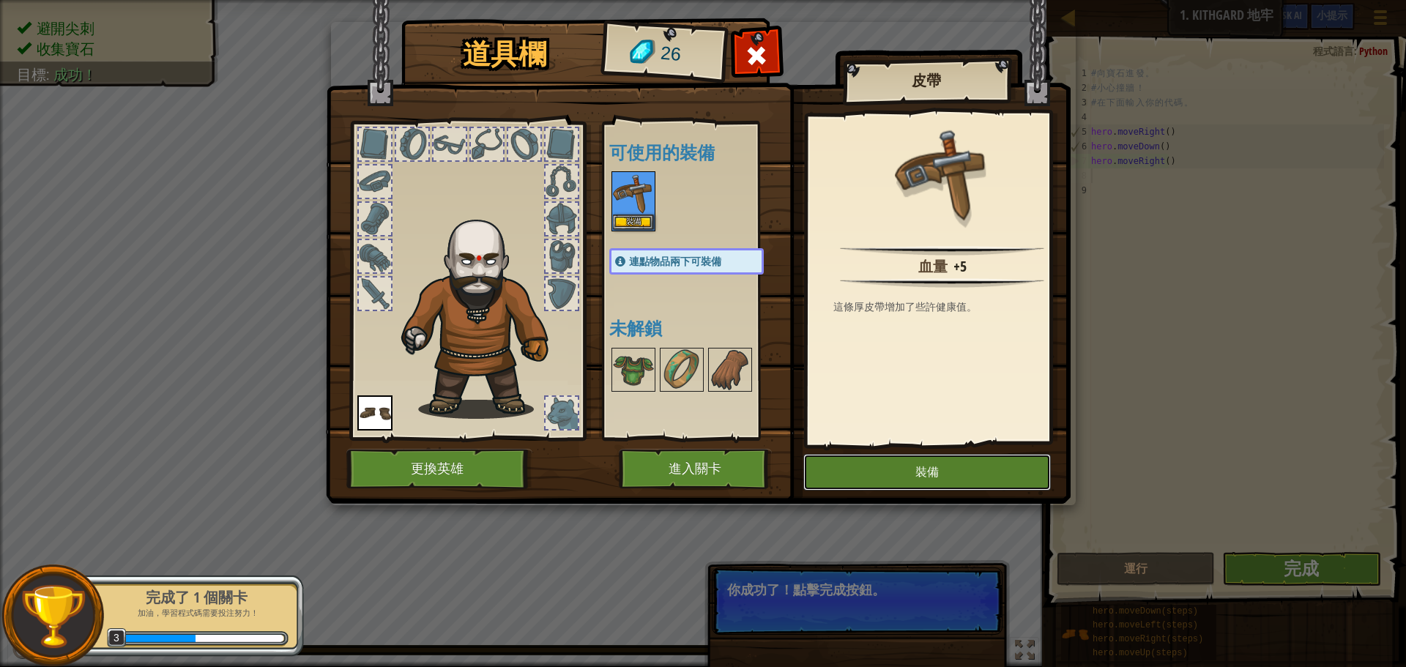
click at [998, 467] on button "裝備" at bounding box center [926, 472] width 247 height 37
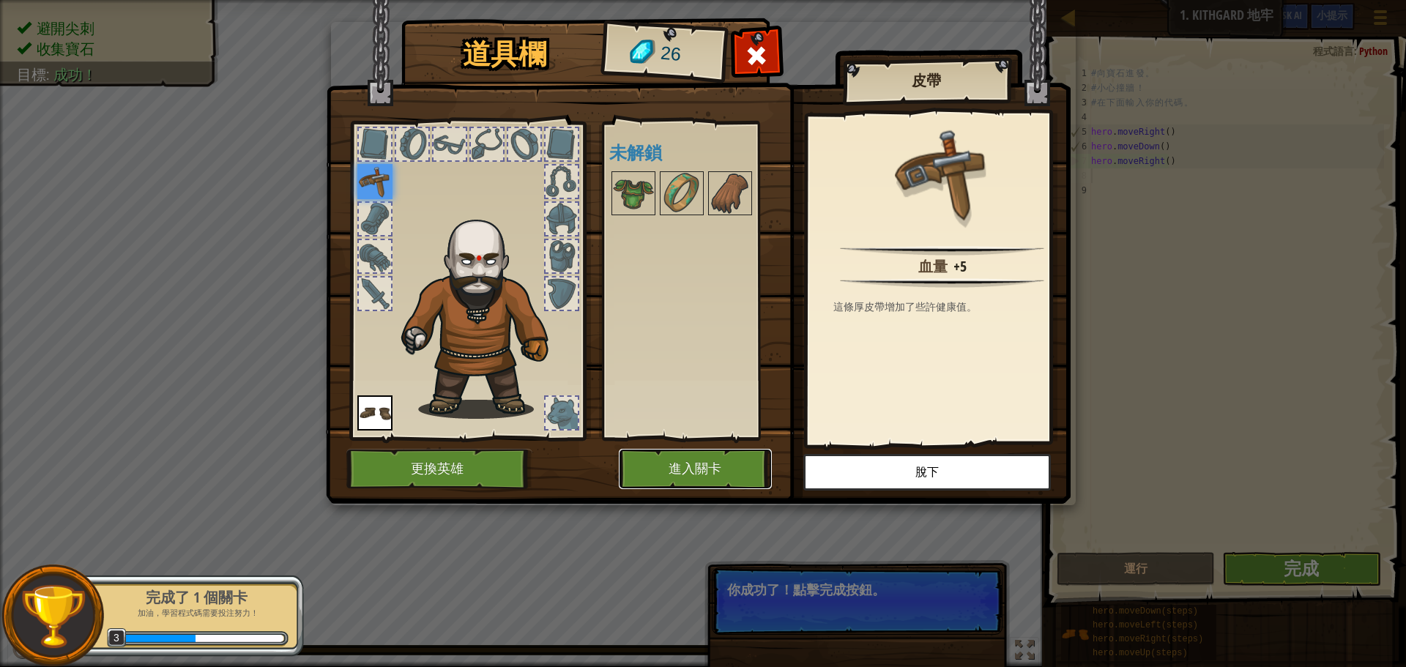
click at [742, 472] on button "進入關卡" at bounding box center [695, 469] width 153 height 40
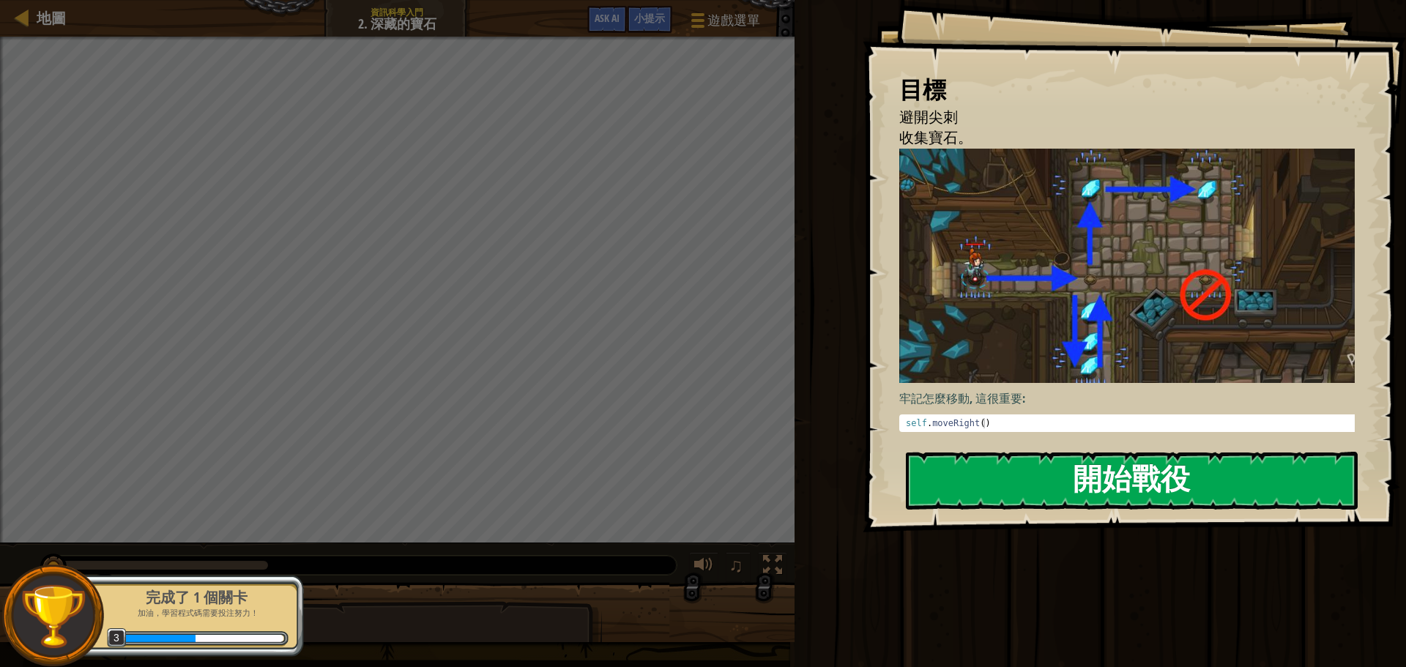
click at [1084, 505] on button "開始戰役" at bounding box center [1132, 481] width 452 height 58
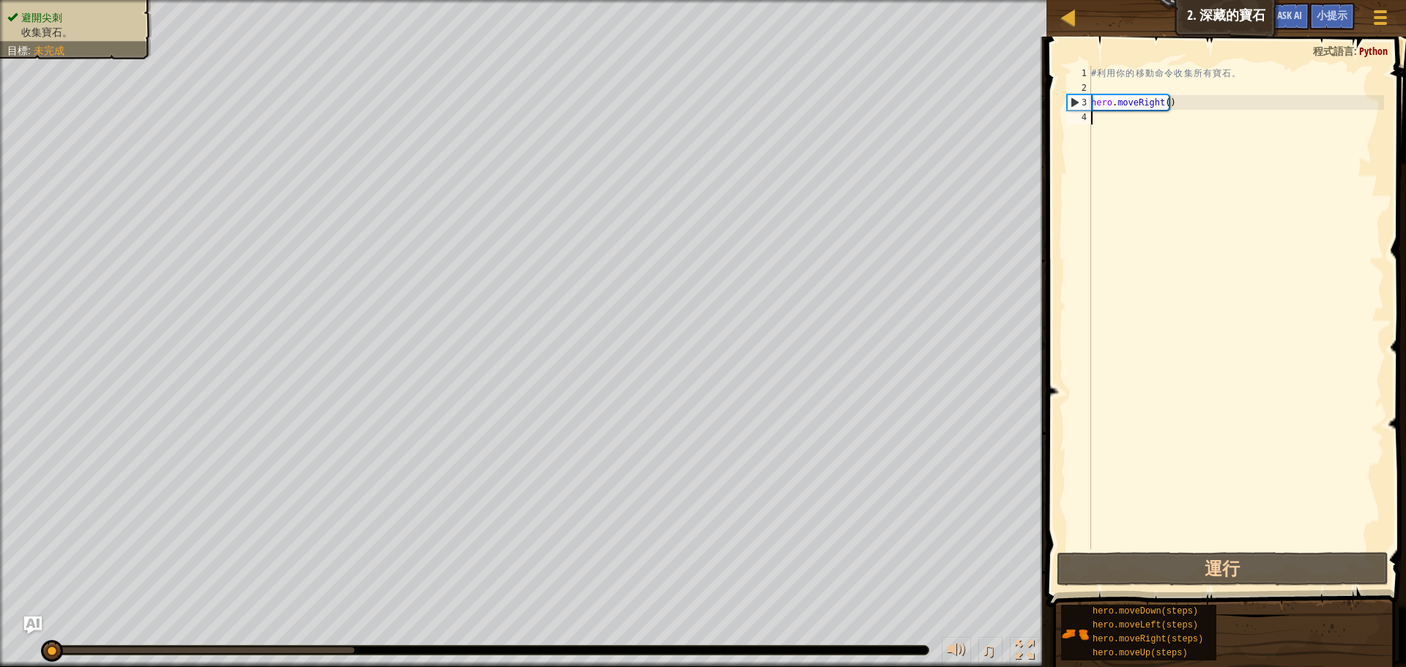
type textarea "h"
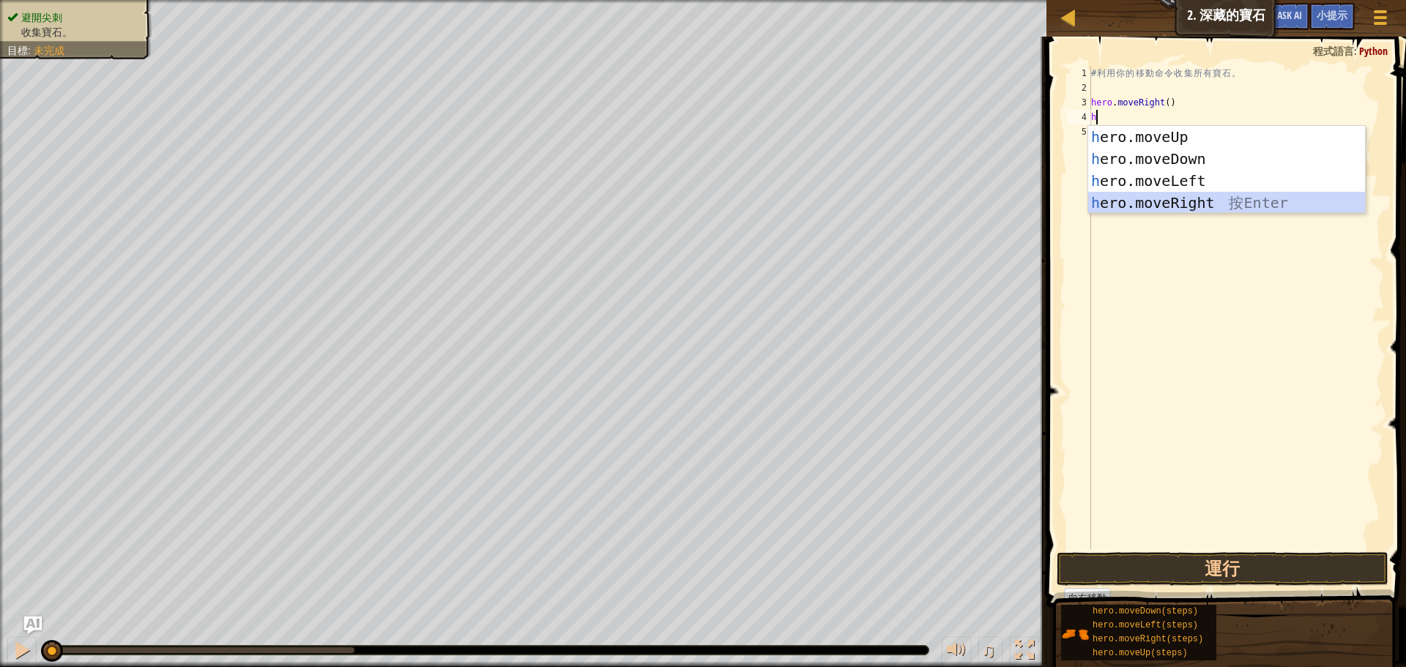
click at [1214, 204] on div "h ero.moveUp 按 Enter h ero.moveDown 按 Enter h ero.moveLeft 按 Enter h ero.moveRi…" at bounding box center [1226, 192] width 277 height 132
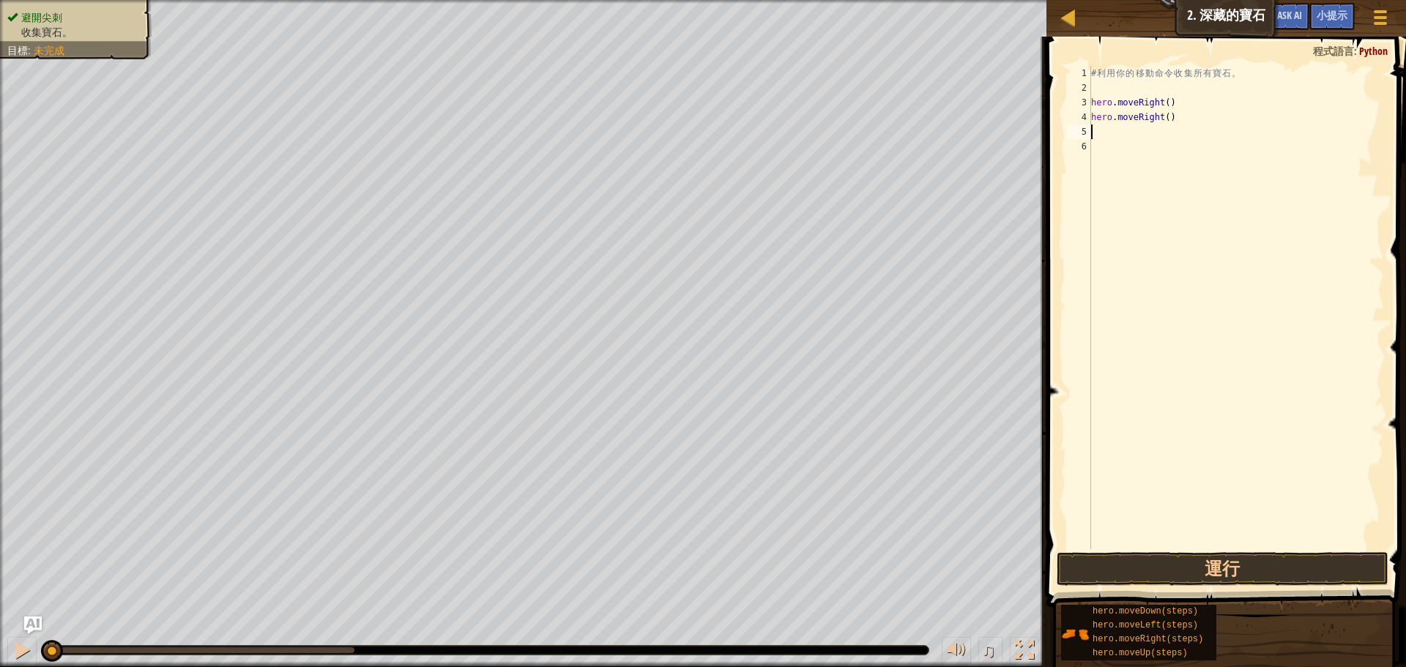
type textarea "h"
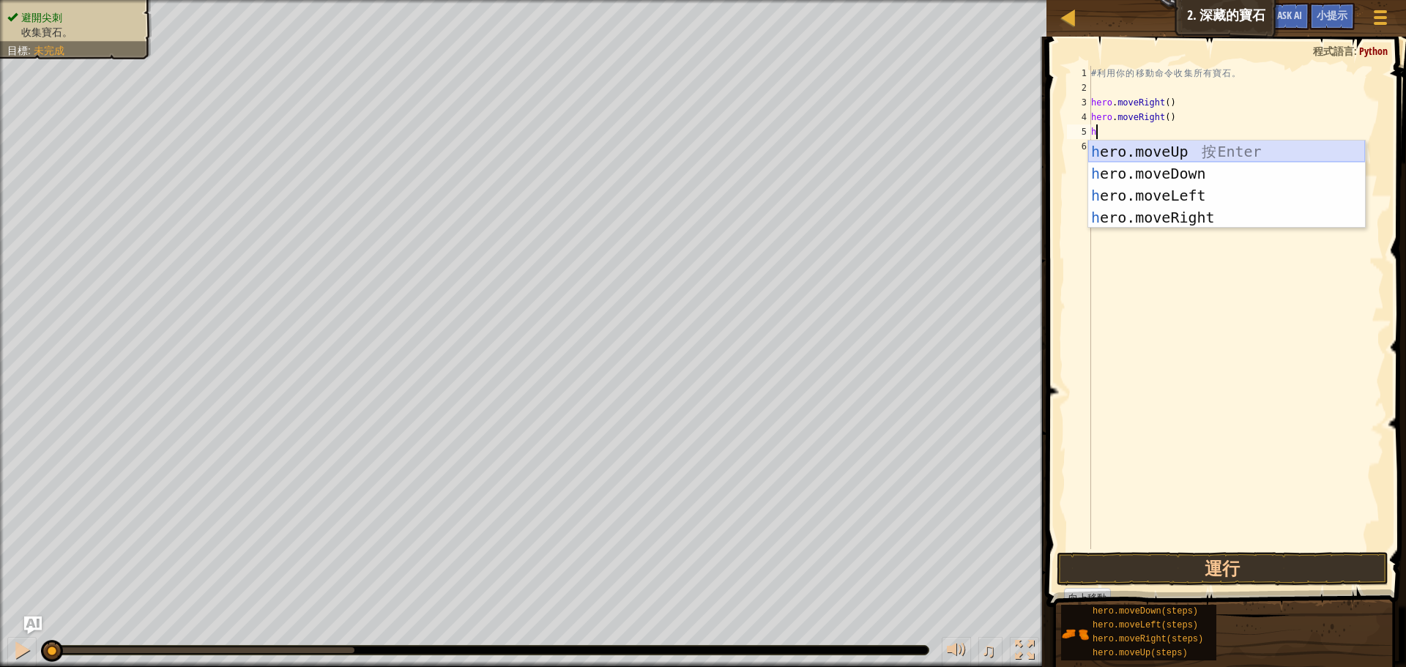
click at [1199, 155] on div "h ero.moveUp 按 Enter h ero.moveDown 按 Enter h ero.moveLeft 按 Enter h ero.moveRi…" at bounding box center [1226, 207] width 277 height 132
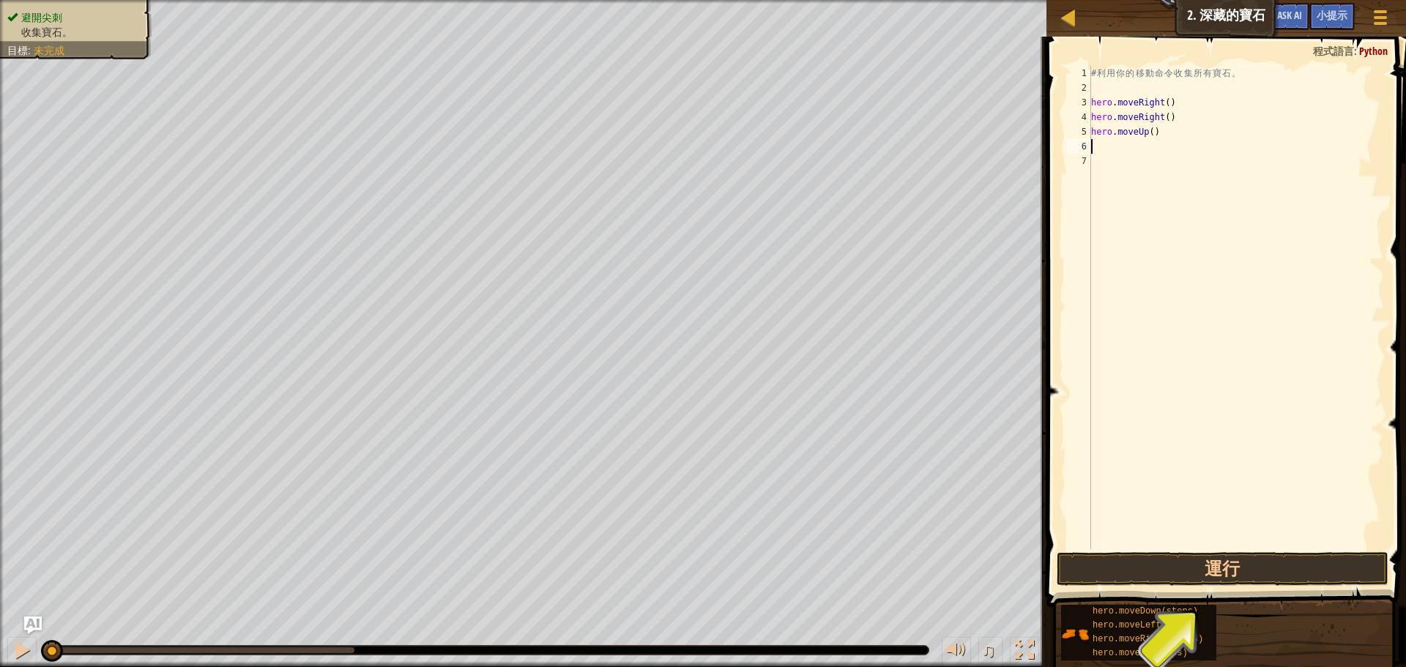
type textarea "h"
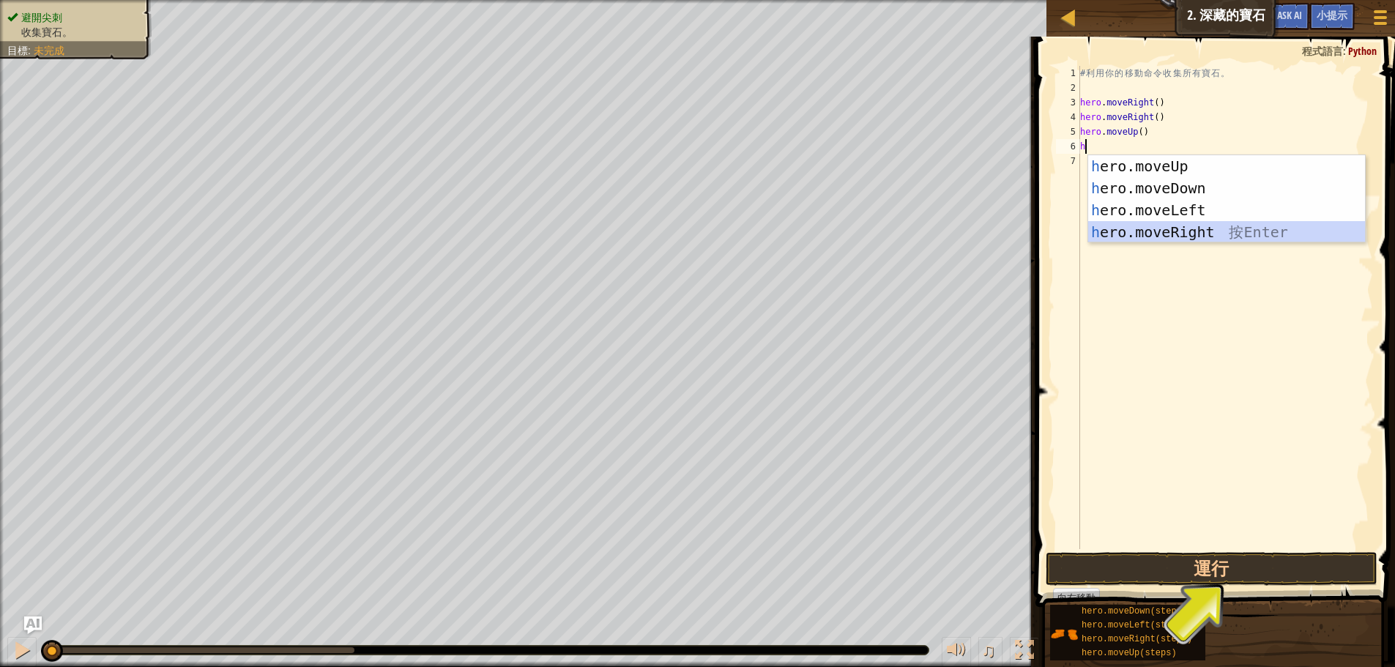
click at [1125, 238] on div "h ero.moveUp 按 Enter h ero.moveDown 按 Enter h ero.moveLeft 按 Enter h ero.moveRi…" at bounding box center [1226, 221] width 277 height 132
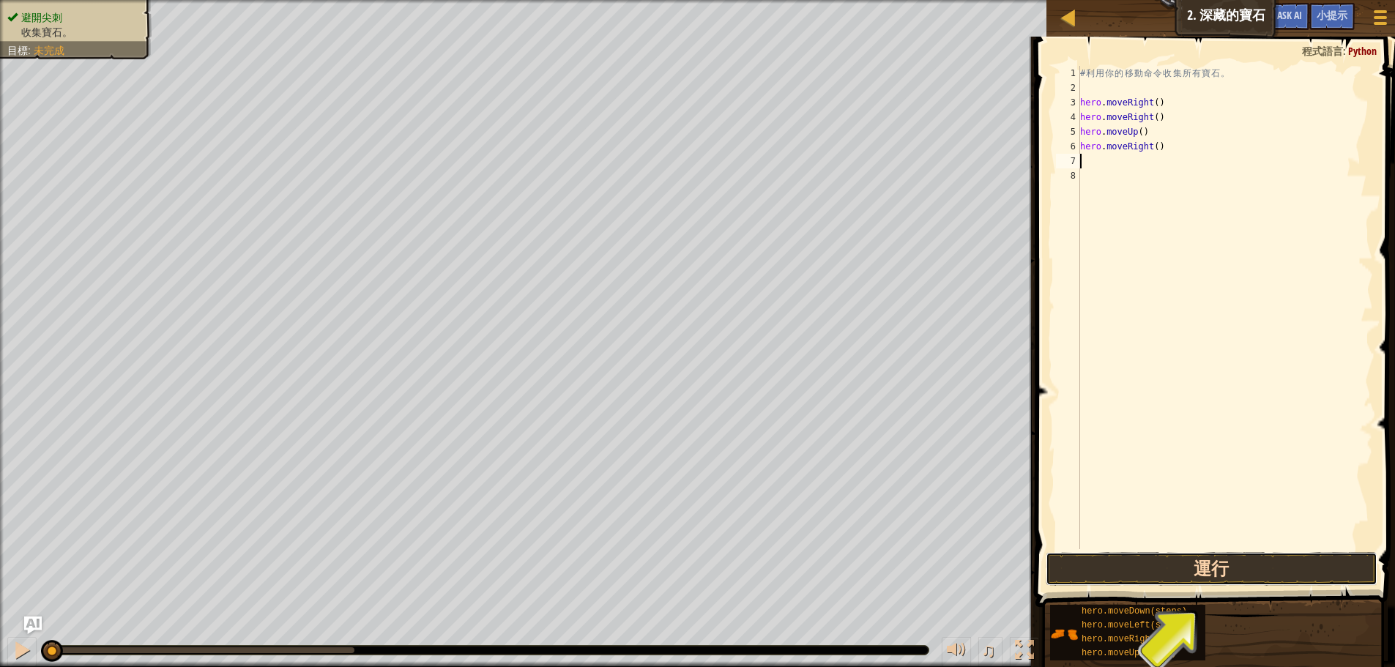
click at [1090, 562] on button "運行" at bounding box center [1212, 569] width 332 height 34
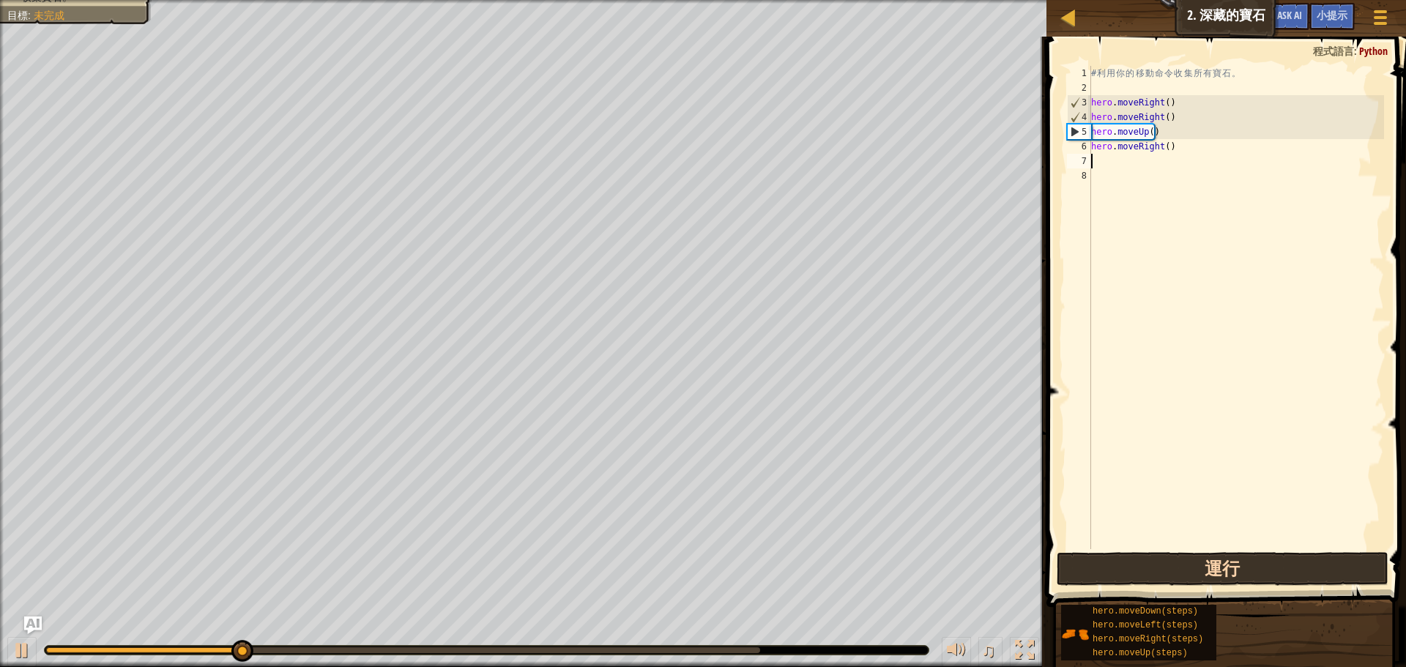
type textarea "h"
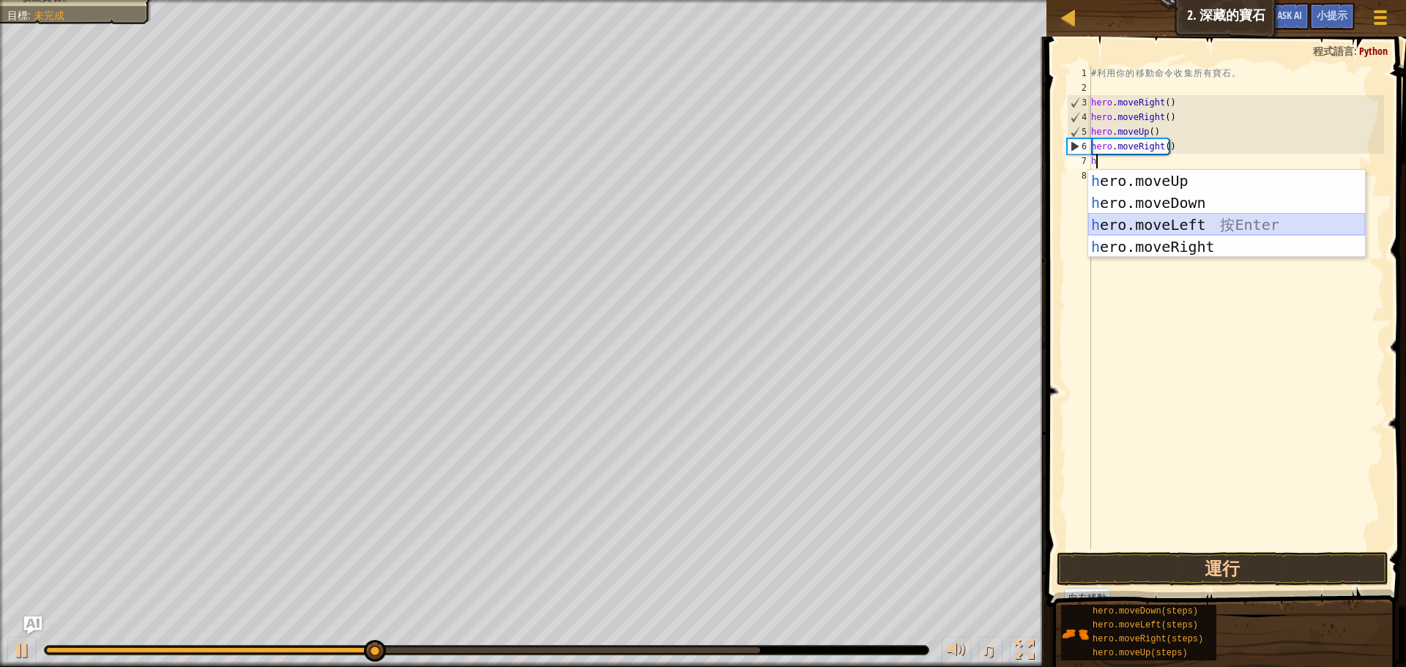
drag, startPoint x: 1214, startPoint y: 228, endPoint x: 1143, endPoint y: 278, distance: 87.2
click at [1207, 228] on div "h ero.moveUp 按 Enter h ero.moveDown 按 Enter h ero.moveLeft 按 Enter h ero.moveRi…" at bounding box center [1226, 236] width 277 height 132
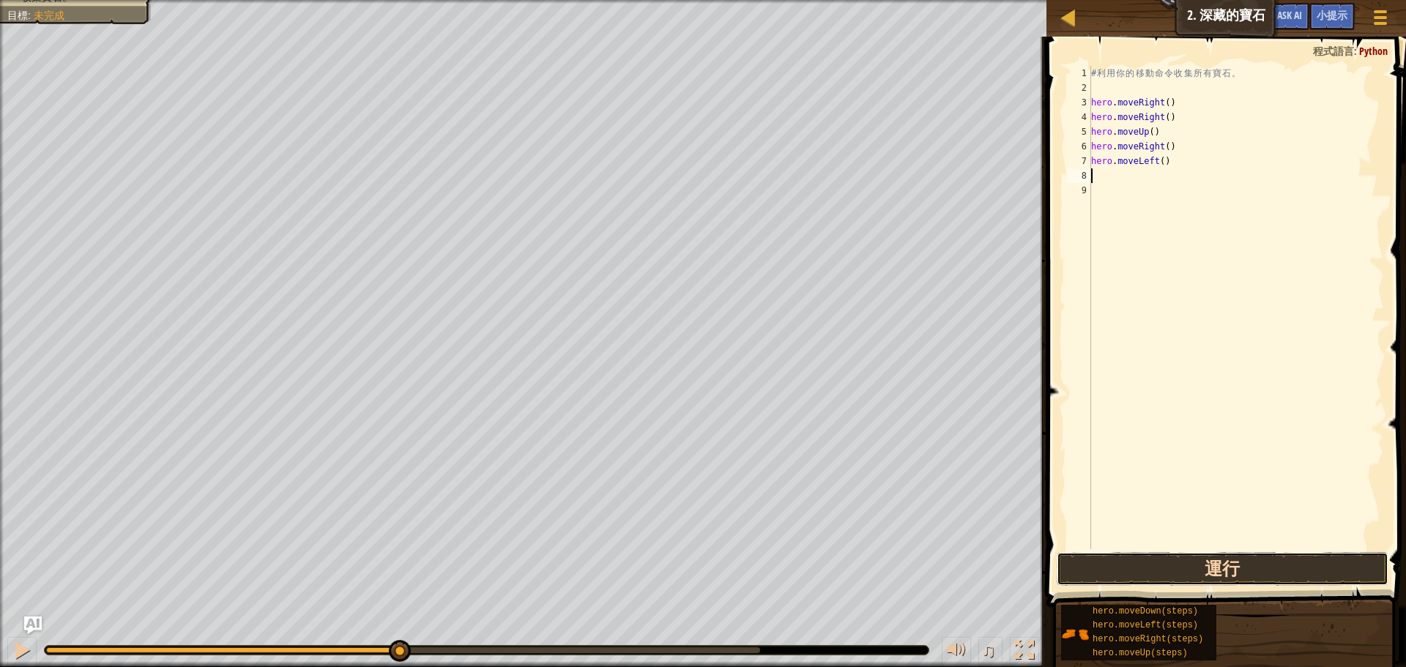
click at [1098, 571] on button "運行" at bounding box center [1223, 569] width 332 height 34
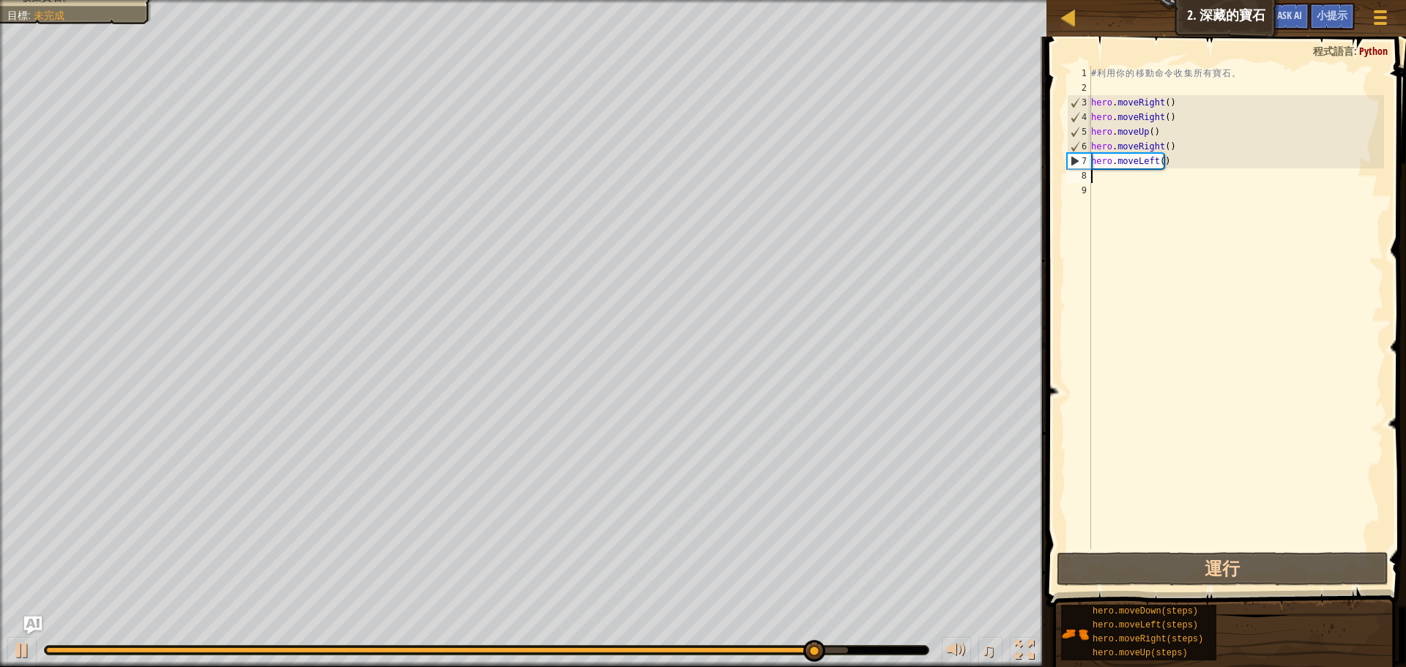
type textarea "h"
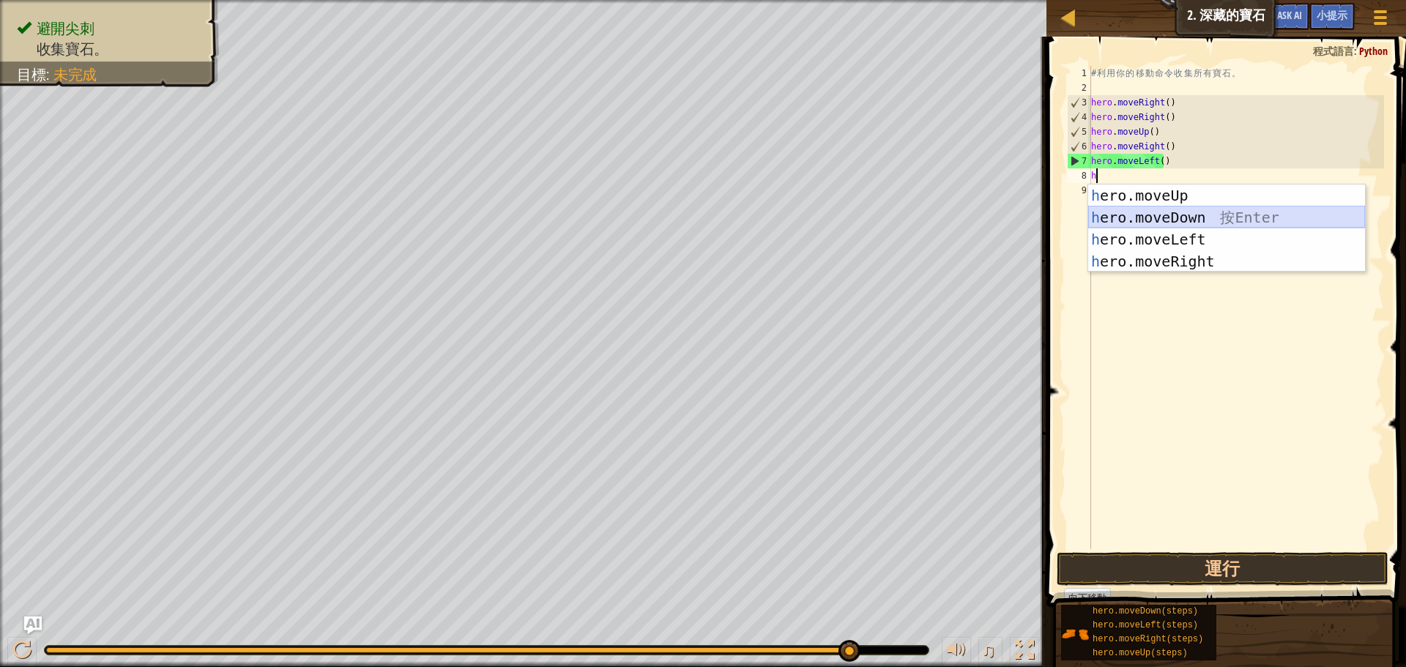
click at [1243, 216] on div "h ero.moveUp 按 Enter h ero.moveDown 按 Enter h ero.moveLeft 按 Enter h ero.moveRi…" at bounding box center [1226, 251] width 277 height 132
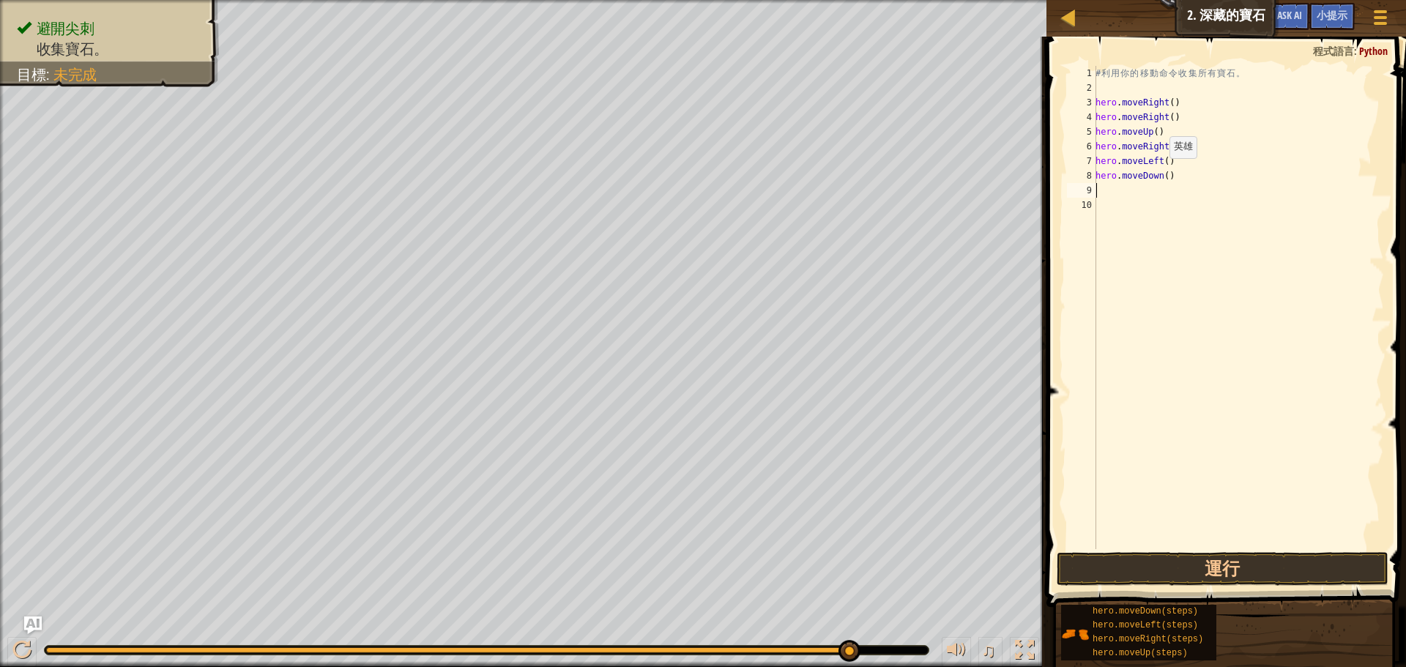
click at [1161, 173] on div "# 利 用 你 的 移 動 命 令 收 集 所 有 寶 石 。 hero . moveRight ( ) hero . moveRight ( ) hero …" at bounding box center [1237, 322] width 291 height 513
type textarea "hero.moveDown(2)"
click at [1174, 570] on button "運行" at bounding box center [1223, 569] width 332 height 34
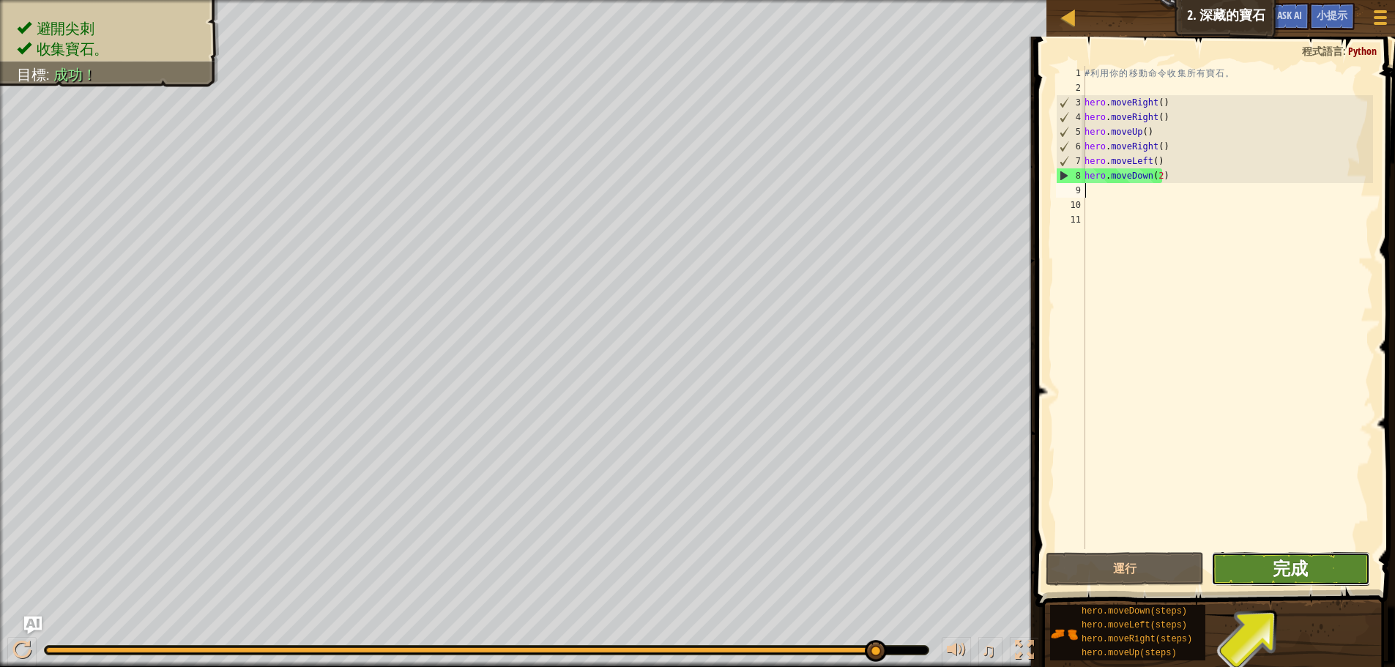
click at [1279, 567] on span "完成" at bounding box center [1290, 567] width 35 height 23
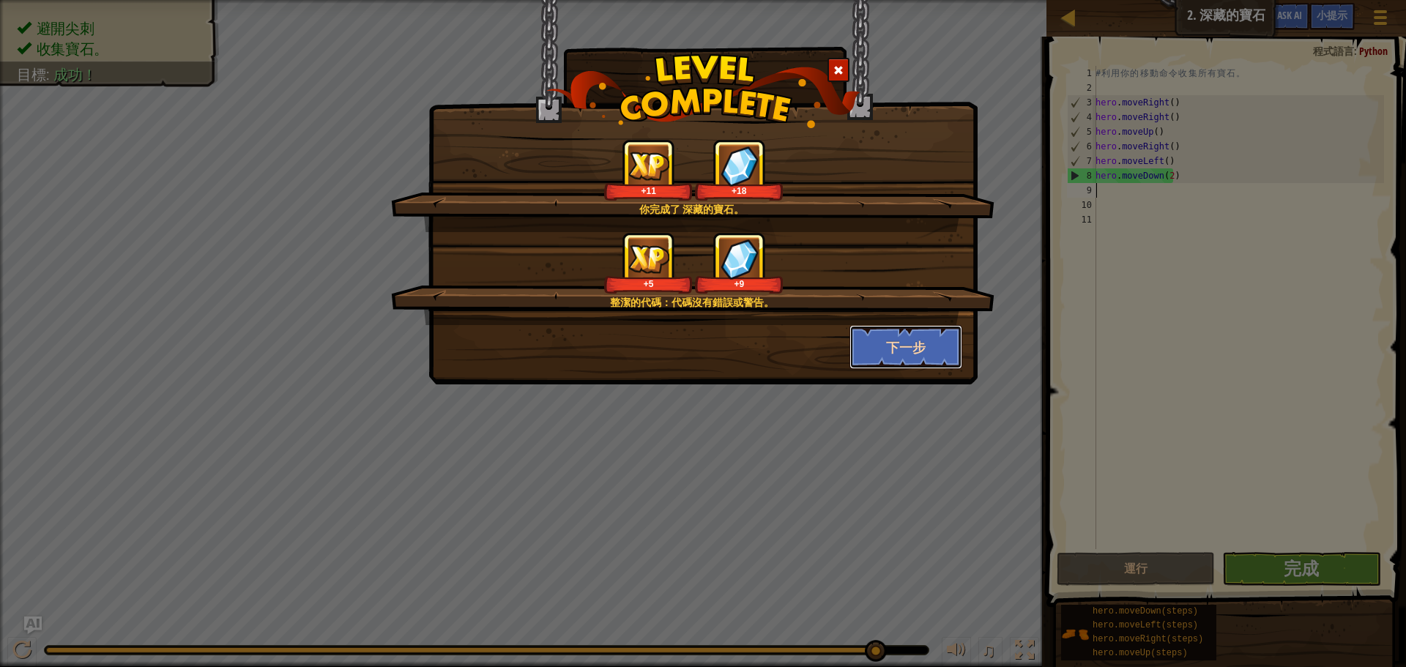
click at [924, 336] on button "下一步" at bounding box center [905, 347] width 113 height 44
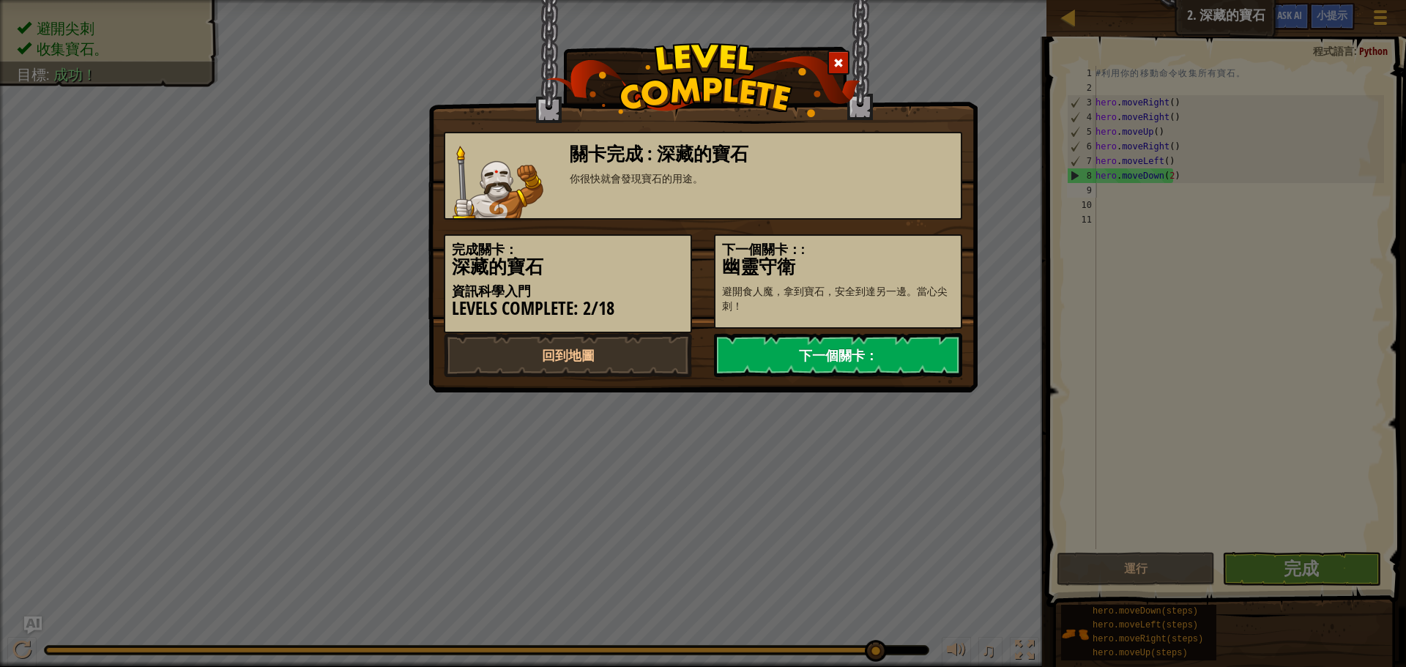
click at [915, 360] on link "下一個關卡：" at bounding box center [838, 355] width 248 height 44
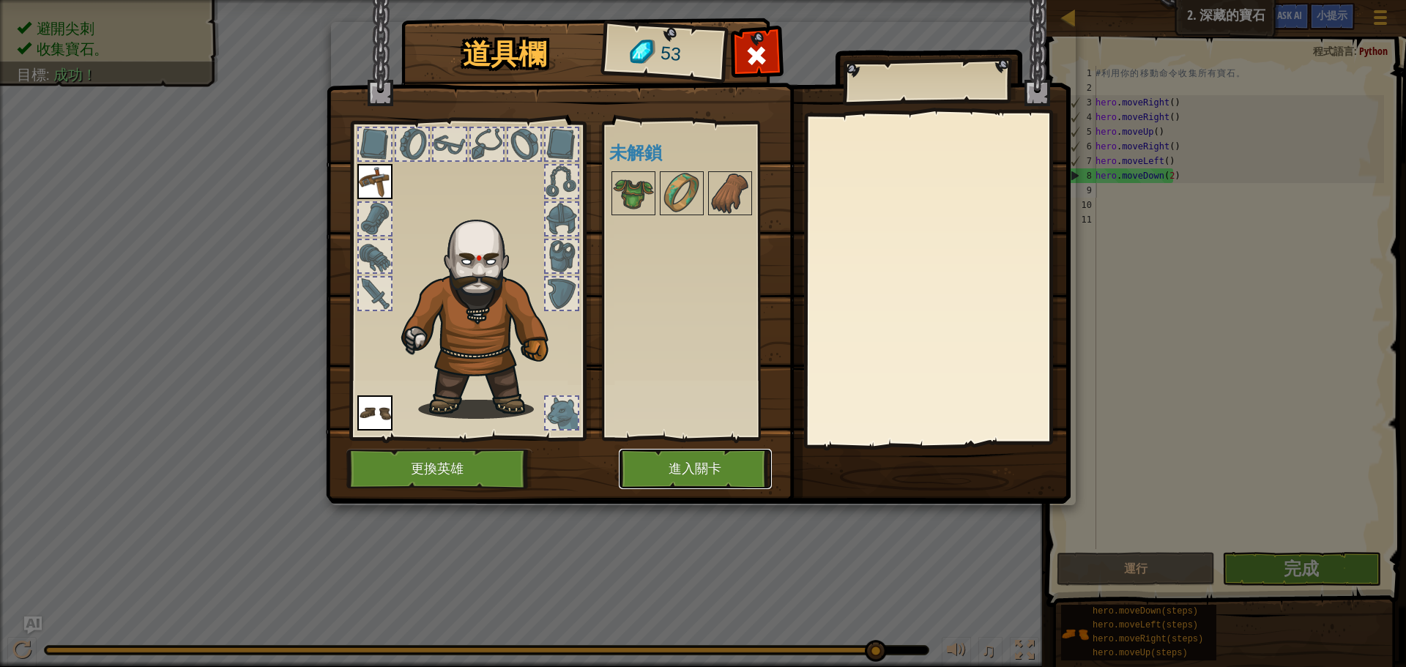
click at [673, 474] on button "進入關卡" at bounding box center [695, 469] width 153 height 40
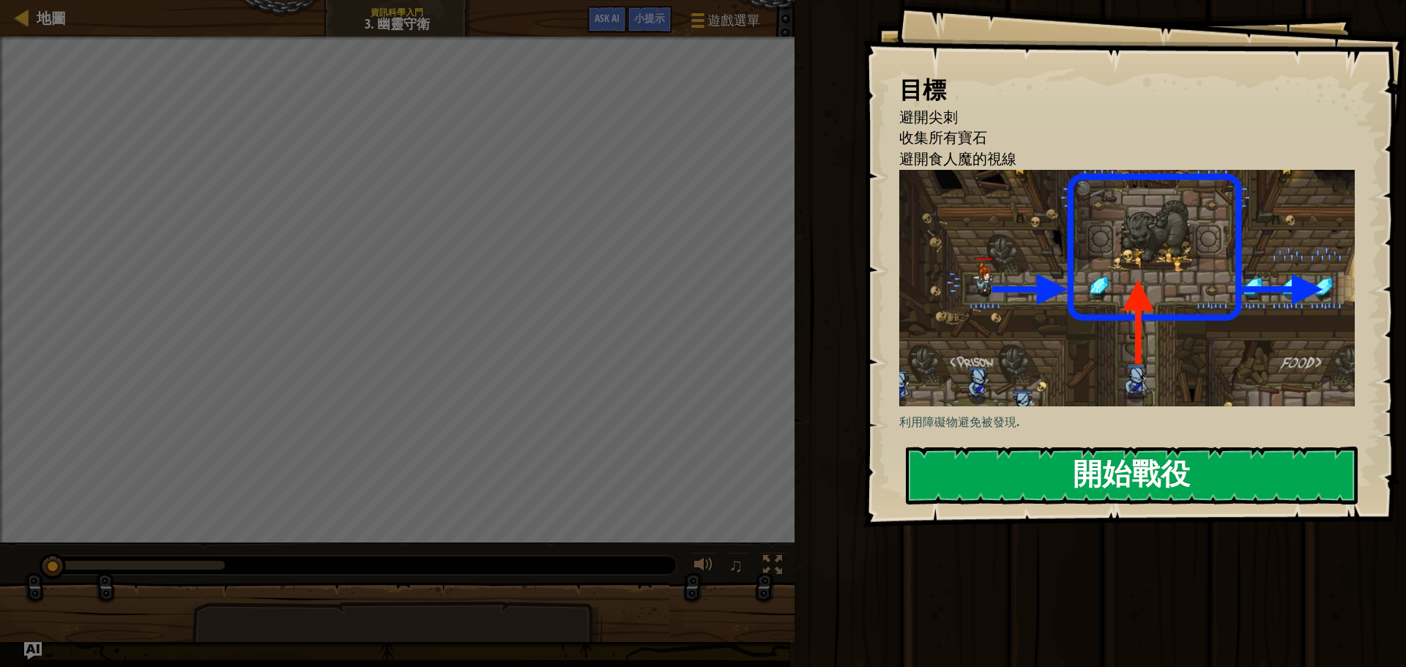
click at [1170, 475] on button "開始戰役" at bounding box center [1132, 476] width 452 height 58
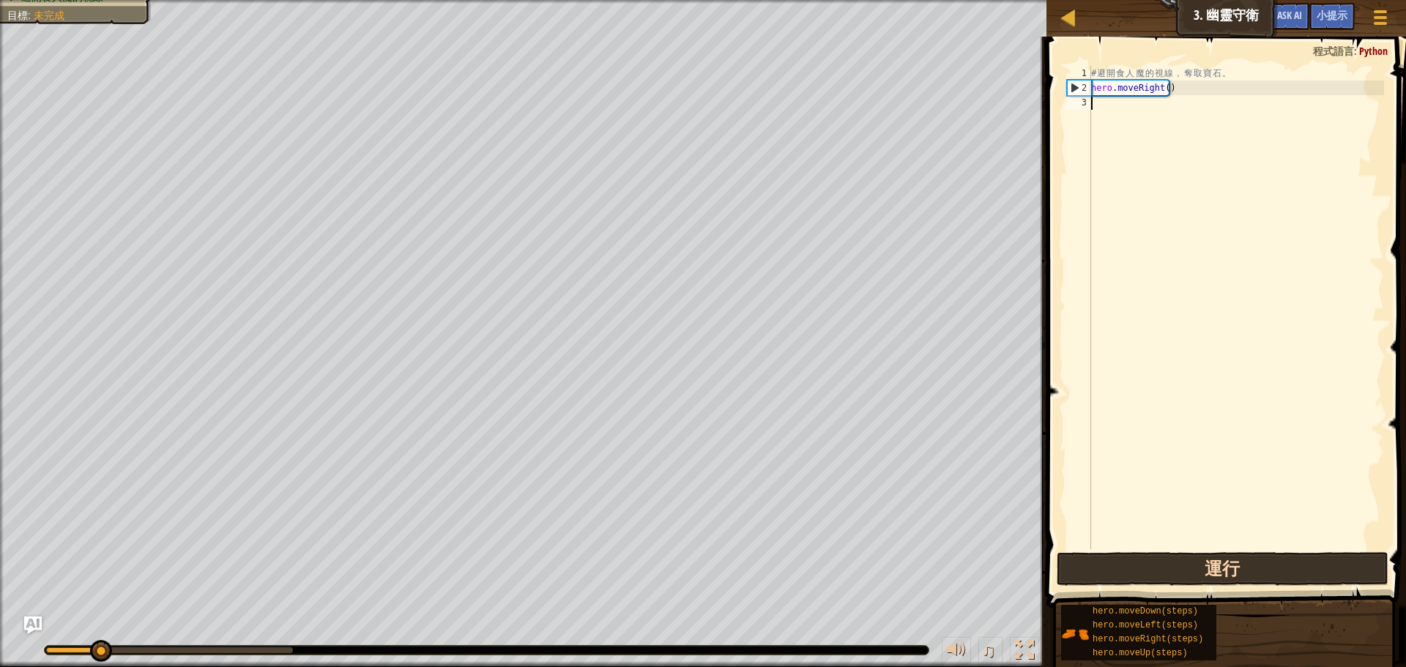
type textarea "h"
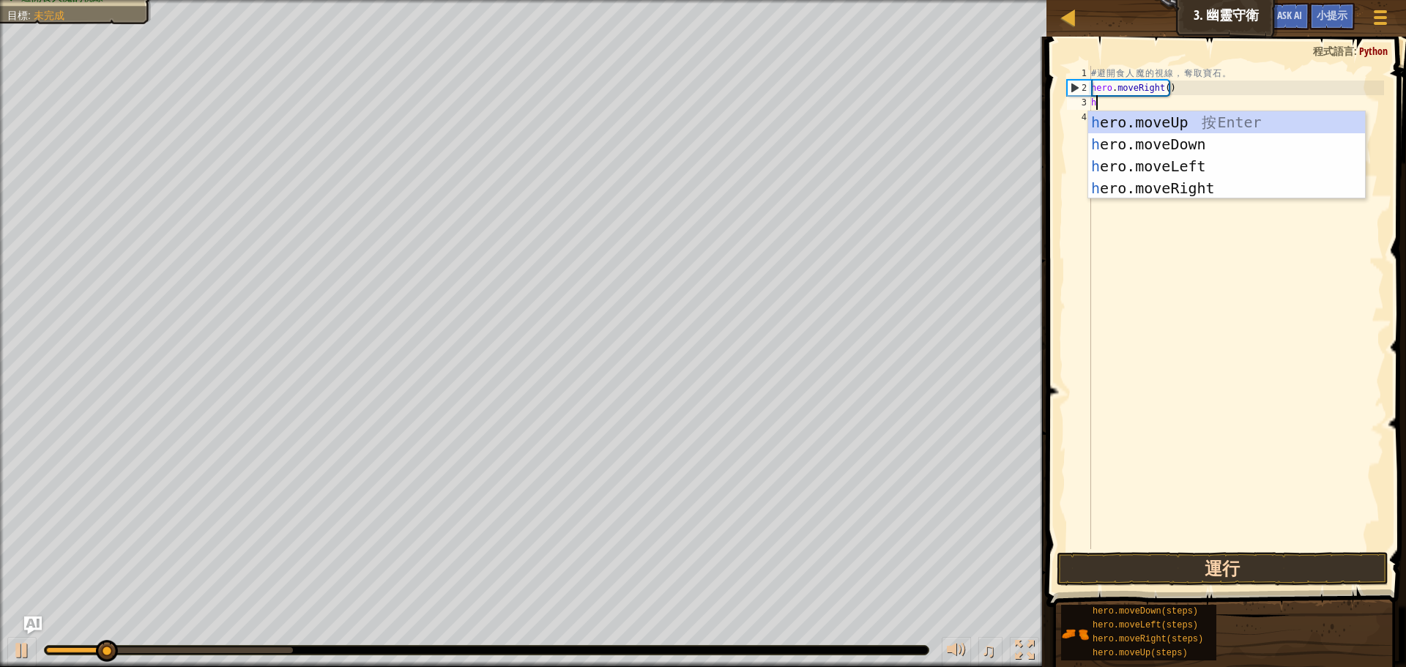
scroll to position [7, 0]
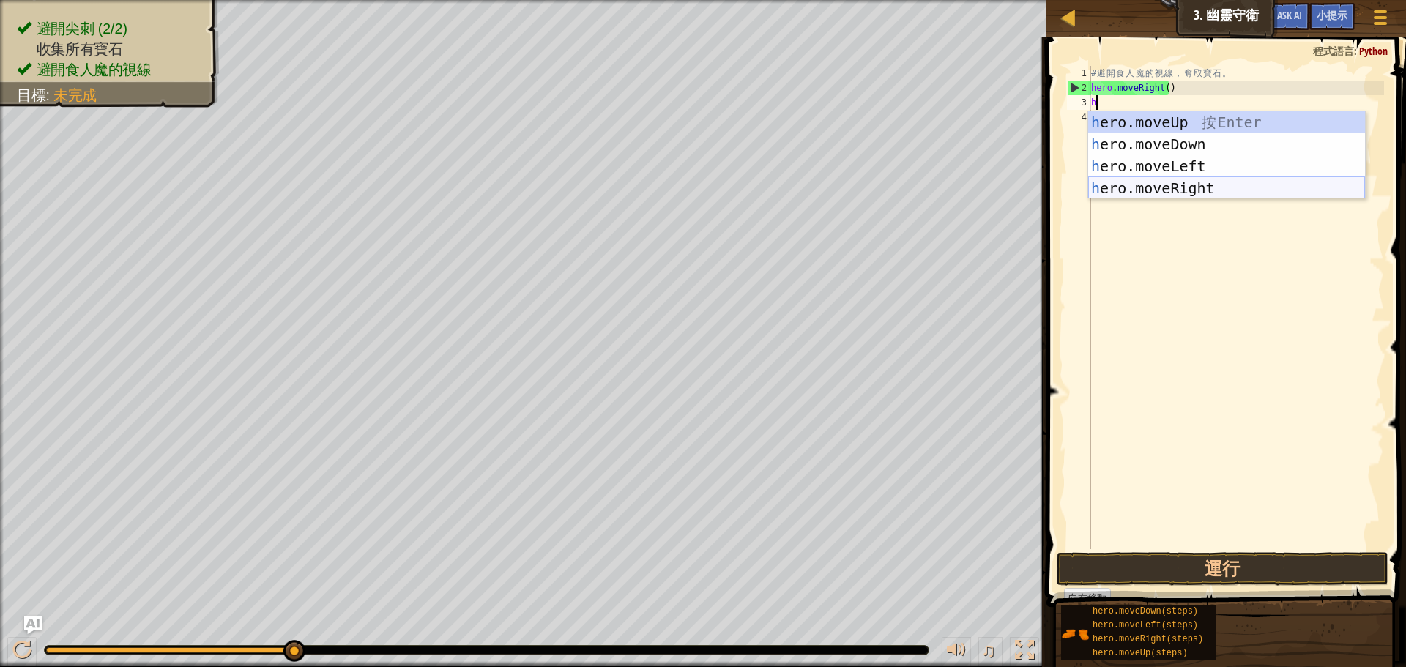
click at [1183, 185] on div "h ero.moveUp 按 Enter h ero.moveDown 按 Enter h ero.moveLeft 按 Enter h ero.moveRi…" at bounding box center [1226, 177] width 277 height 132
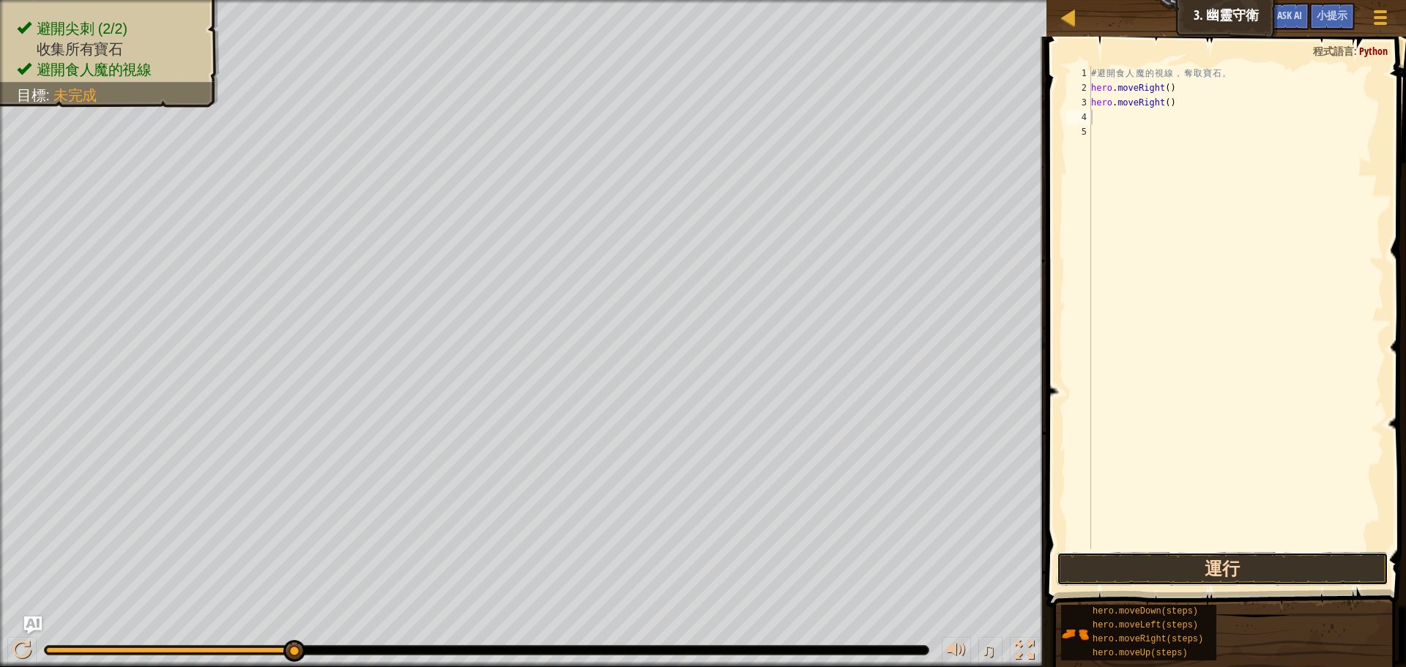
click at [1150, 571] on button "運行" at bounding box center [1223, 569] width 332 height 34
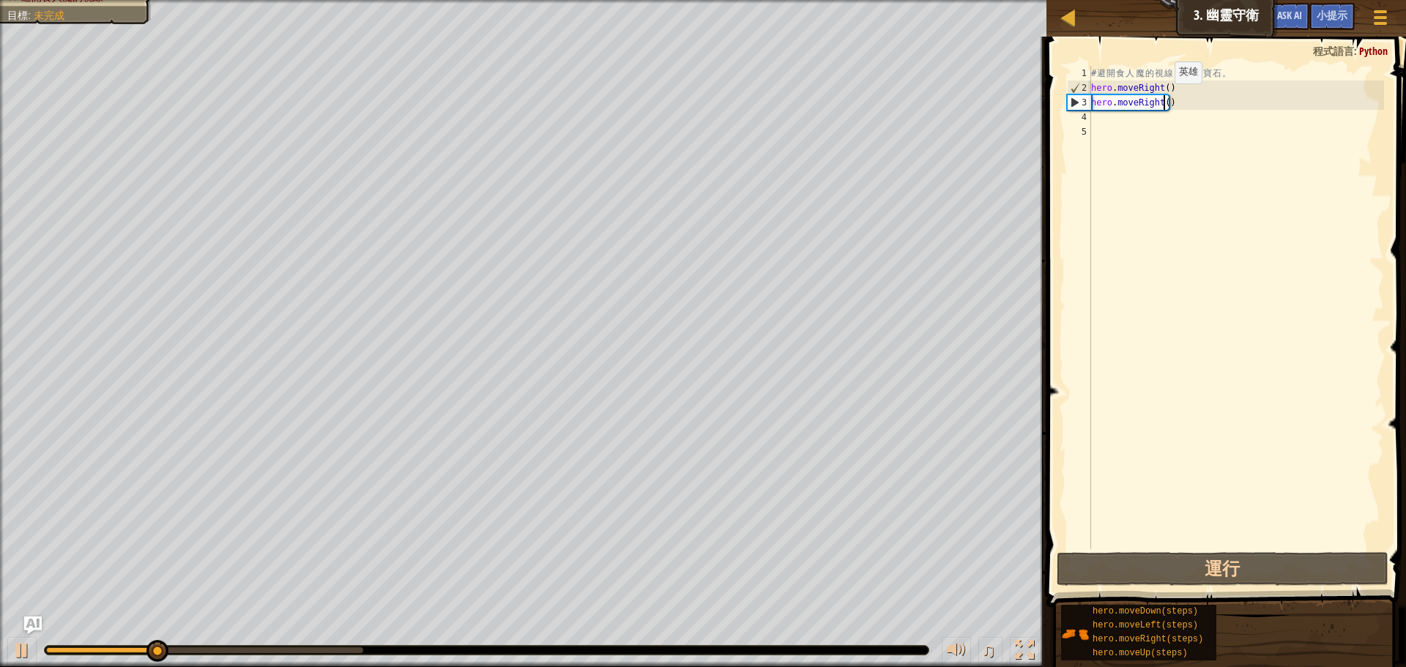
click at [1162, 98] on div "# 避 開 食 人 魔 的 視 線 ， 奪 取 寶 石 。 hero . moveRight ( ) hero . moveRight ( )" at bounding box center [1236, 322] width 296 height 513
type textarea "hero.moveRight(2)"
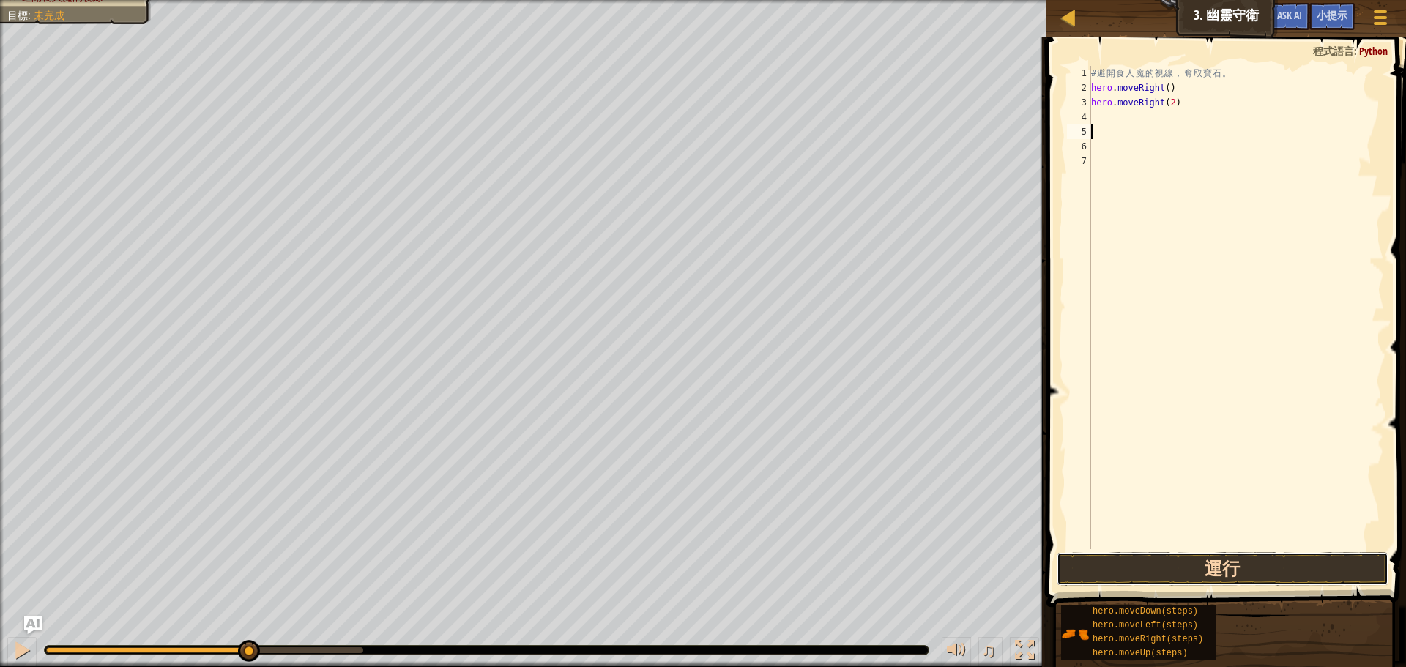
click at [1109, 554] on button "運行" at bounding box center [1223, 569] width 332 height 34
